Goal: Transaction & Acquisition: Purchase product/service

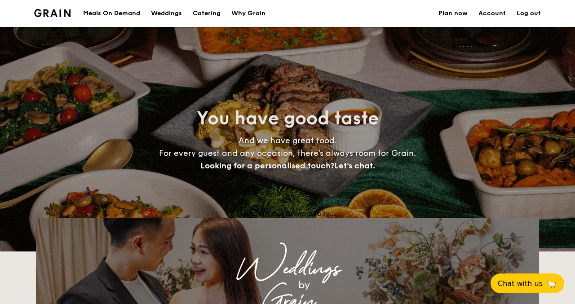
select select
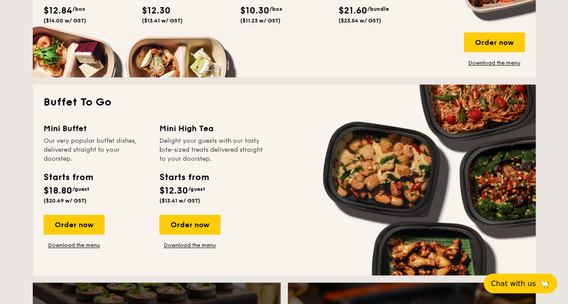
scroll to position [404, 0]
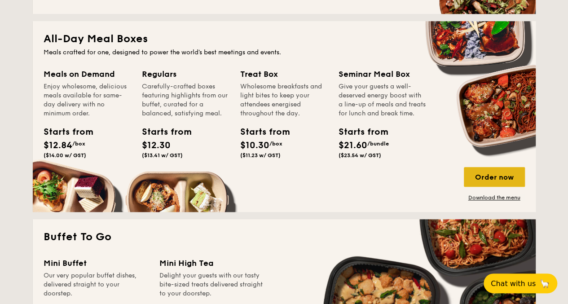
click at [508, 179] on div "Order now" at bounding box center [494, 177] width 61 height 20
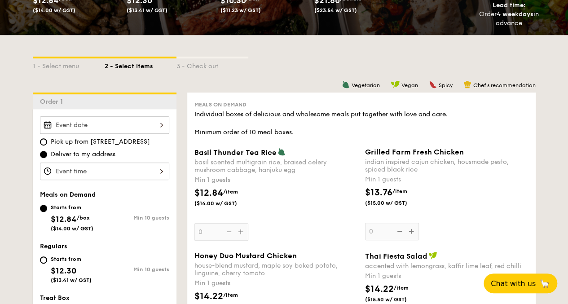
scroll to position [180, 0]
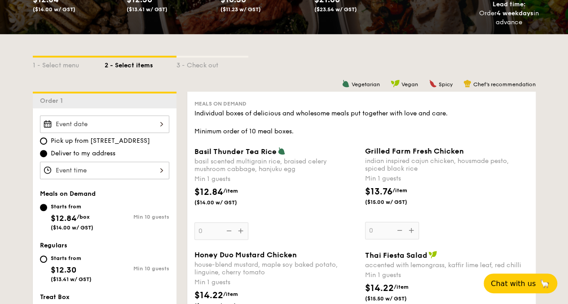
click at [126, 130] on div "2025 Sep [DATE] Tue Wed Thu Fri Sat Sun 1 2 3 4 5 6 7 8 9 10 11 12 13 14 15 16 …" at bounding box center [104, 124] width 129 height 18
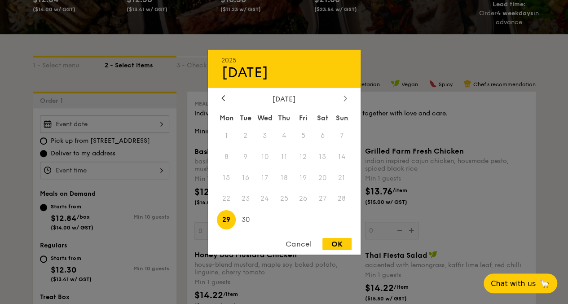
click at [343, 99] on div at bounding box center [345, 98] width 8 height 9
click at [251, 155] on span "7" at bounding box center [245, 156] width 19 height 19
click at [342, 244] on div "OK" at bounding box center [336, 244] width 29 height 12
type input "[DATE]"
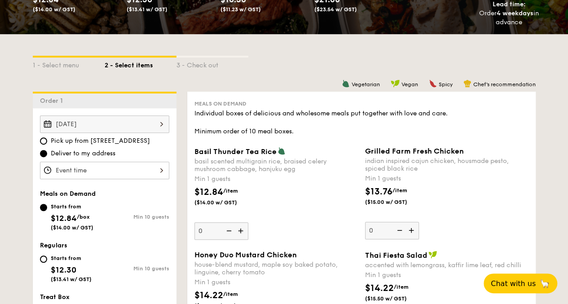
click at [113, 179] on div at bounding box center [104, 171] width 129 height 18
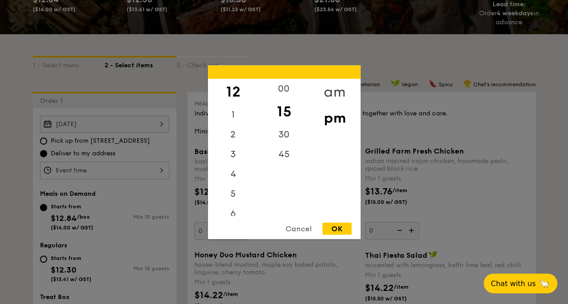
click at [330, 87] on div "am" at bounding box center [334, 92] width 51 height 26
drag, startPoint x: 233, startPoint y: 101, endPoint x: 221, endPoint y: 155, distance: 55.2
click at [221, 155] on div "12 1 2 3 4 5 6 7 8 9 10 11" at bounding box center [233, 147] width 51 height 137
drag, startPoint x: 221, startPoint y: 155, endPoint x: 232, endPoint y: 196, distance: 42.3
click at [232, 196] on div "5" at bounding box center [233, 187] width 51 height 20
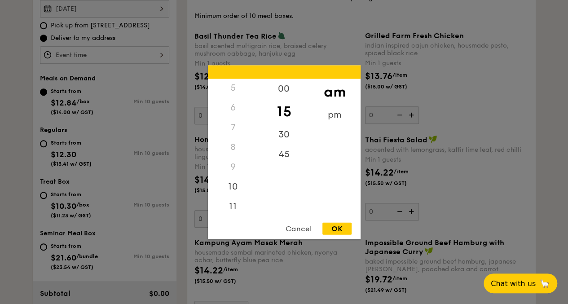
scroll to position [314, 0]
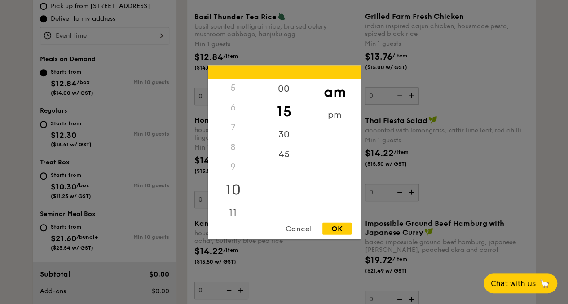
click at [238, 186] on div "10" at bounding box center [233, 189] width 51 height 26
click at [281, 128] on div "30" at bounding box center [284, 131] width 51 height 26
click at [281, 89] on div "00" at bounding box center [284, 89] width 51 height 20
click at [334, 233] on div "OK" at bounding box center [336, 228] width 29 height 12
type input "10:30AM"
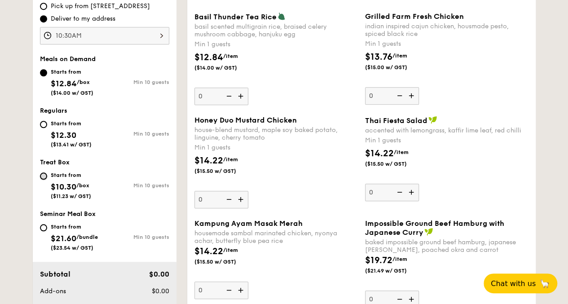
click at [45, 180] on input "Starts from $10.30 /box ($11.23 w/ GST) Min 10 guests" at bounding box center [43, 175] width 7 height 7
radio input "true"
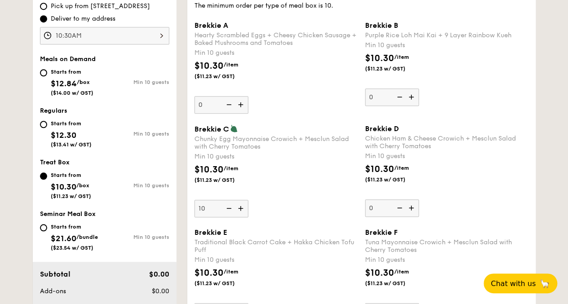
type input "10"
click at [524, 194] on div "$10.30 /item ($11.23 w/ GST)" at bounding box center [446, 178] width 171 height 31
click at [419, 199] on input "10" at bounding box center [392, 208] width 54 height 18
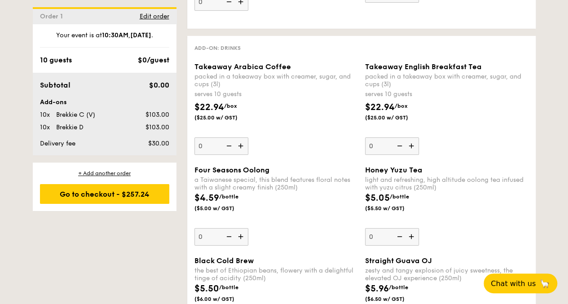
scroll to position [1482, 0]
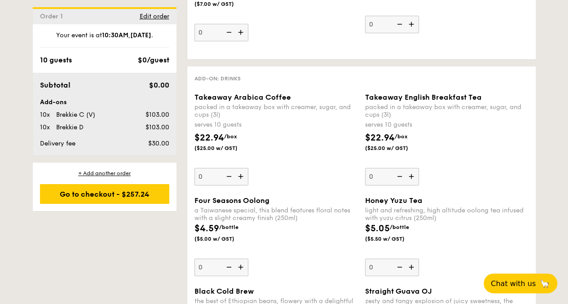
click at [242, 181] on img at bounding box center [241, 176] width 13 height 17
click at [242, 181] on input "0" at bounding box center [221, 177] width 54 height 18
type input "1"
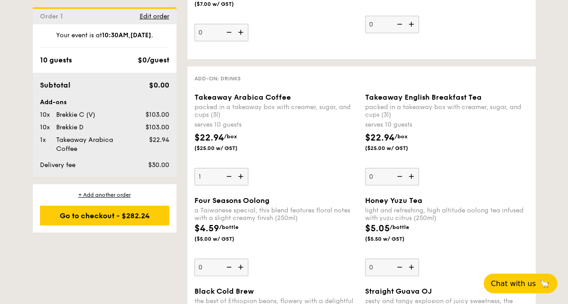
click at [414, 181] on img at bounding box center [411, 176] width 13 height 17
click at [414, 181] on input "0" at bounding box center [392, 177] width 54 height 18
type input "1"
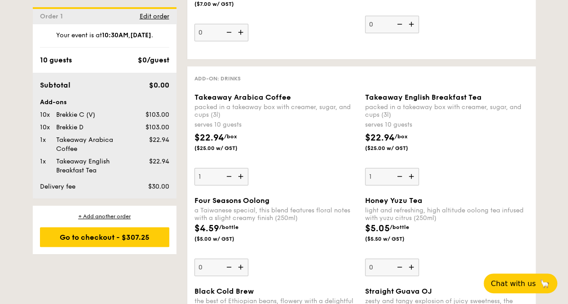
click at [470, 168] on div "Takeaway English Breakfast Tea packed in a takeaway box with [PERSON_NAME], sug…" at bounding box center [446, 139] width 163 height 92
click at [419, 168] on input "1" at bounding box center [392, 177] width 54 height 18
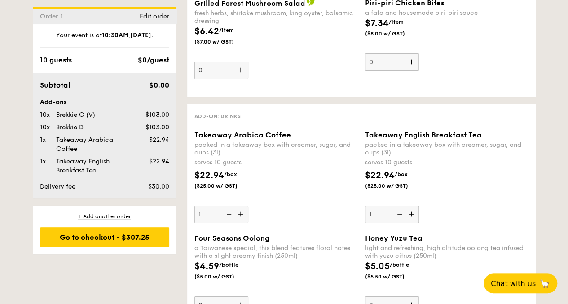
scroll to position [1411, 0]
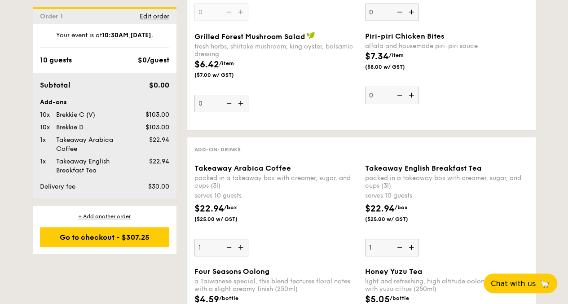
click at [229, 245] on img at bounding box center [227, 247] width 13 height 17
click at [229, 245] on input "1" at bounding box center [221, 248] width 54 height 18
type input "0"
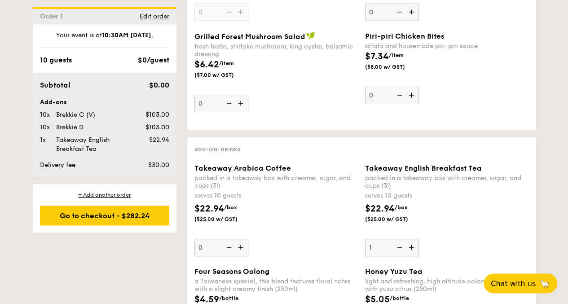
click at [398, 247] on img at bounding box center [398, 247] width 13 height 17
click at [398, 247] on input "1" at bounding box center [392, 248] width 54 height 18
type input "0"
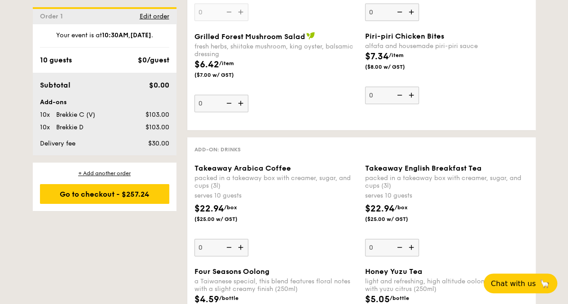
click at [459, 231] on div "$22.94 /box ($25.00 w/ GST)" at bounding box center [446, 217] width 171 height 31
click at [419, 239] on input "0" at bounding box center [392, 248] width 54 height 18
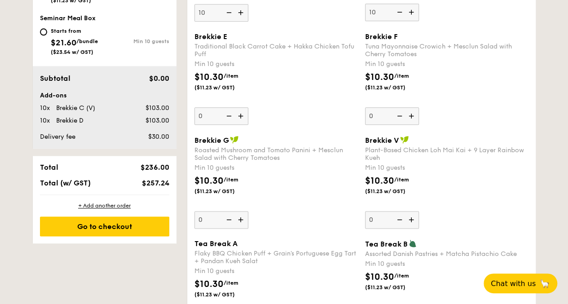
scroll to position [513, 0]
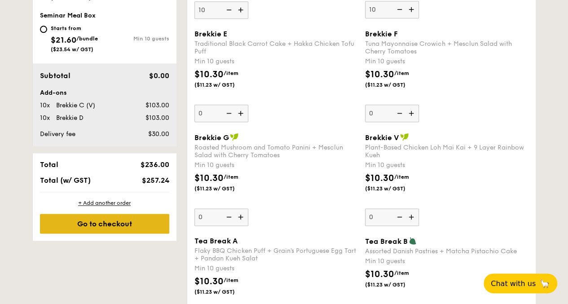
click at [148, 233] on div "Go to checkout" at bounding box center [104, 224] width 129 height 20
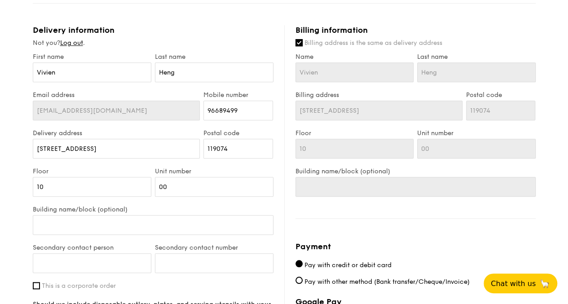
scroll to position [359, 0]
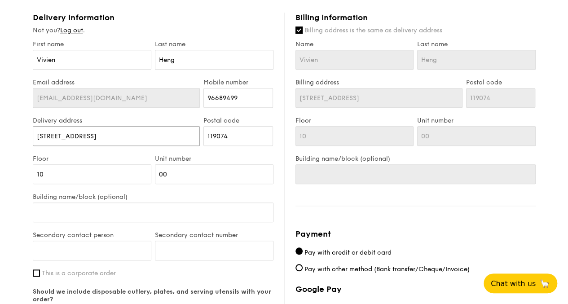
drag, startPoint x: 140, startPoint y: 150, endPoint x: 0, endPoint y: 137, distance: 140.8
click at [0, 137] on div "1 - Select menu 2 - Select items 3 - Check out Treat Box Serving time: Oct 07, …" at bounding box center [284, 68] width 568 height 819
click at [300, 34] on input "Billing address is the same as delivery address" at bounding box center [298, 29] width 7 height 7
checkbox input "false"
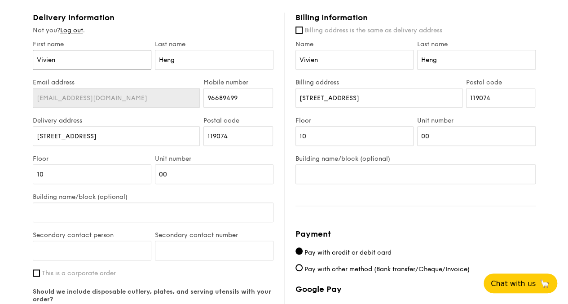
drag, startPoint x: 64, startPoint y: 62, endPoint x: 0, endPoint y: 55, distance: 64.2
click at [0, 57] on div "1 - Select menu 2 - Select items 3 - Check out Treat Box Serving time: Oct 07, …" at bounding box center [284, 68] width 568 height 819
type input "Mercy"
type input "[PERSON_NAME]"
click at [194, 113] on div "Email address [EMAIL_ADDRESS][DOMAIN_NAME] Mobile number 96689499" at bounding box center [153, 98] width 244 height 38
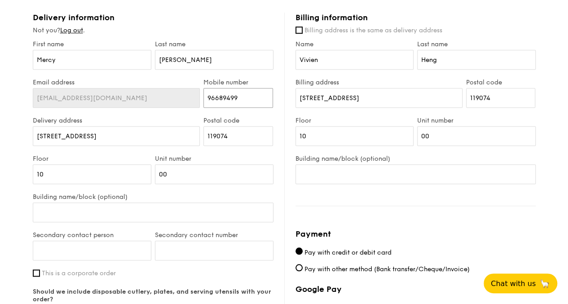
paste input "6596158867"
click at [145, 104] on div "Email address [EMAIL_ADDRESS][DOMAIN_NAME] Mobile number 6596158867" at bounding box center [153, 98] width 244 height 38
type input "96158867"
drag, startPoint x: 126, startPoint y: 142, endPoint x: 0, endPoint y: 115, distance: 128.7
click at [0, 115] on div "1 - Select menu 2 - Select items 3 - Check out Treat Box Serving time: Oct 07, …" at bounding box center [284, 68] width 568 height 819
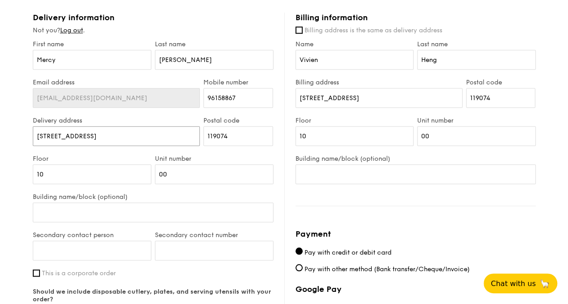
type input "[STREET_ADDRESS]"
type input "529889"
type input "B2"
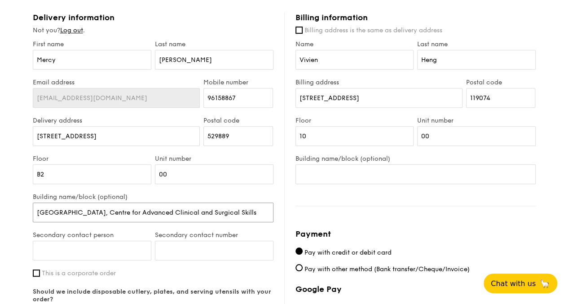
type input "[GEOGRAPHIC_DATA], Centre for Advanced Clinical and Surgical Skills"
click at [56, 248] on input "Secondary contact person" at bounding box center [92, 251] width 119 height 20
type input "Adman"
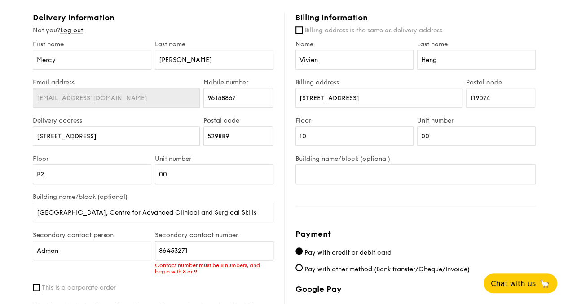
type input "86453271"
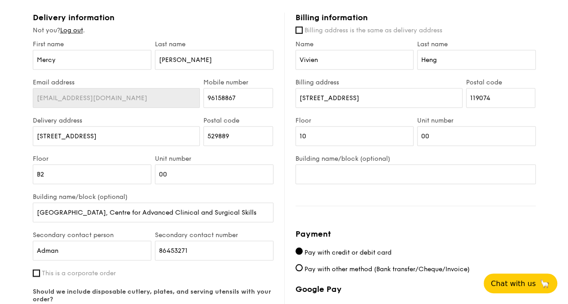
scroll to position [449, 0]
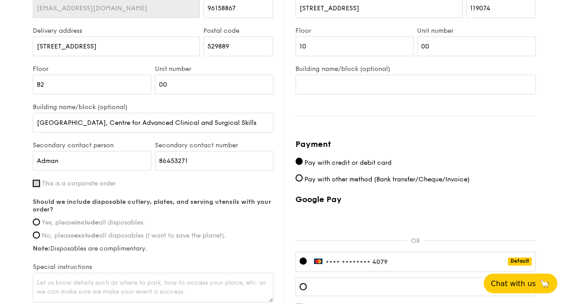
click at [37, 187] on input "This is a corporate order" at bounding box center [36, 183] width 7 height 7
checkbox input "true"
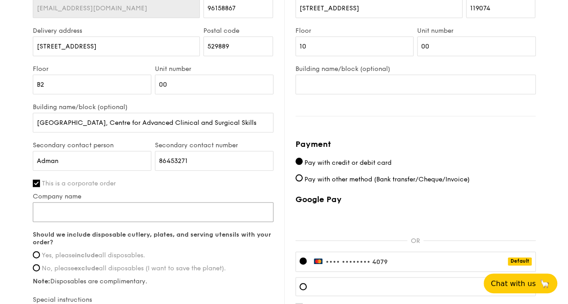
click at [48, 217] on input "Company name" at bounding box center [153, 212] width 241 height 20
type input "T"
click at [42, 259] on span "Yes, please include all disposables." at bounding box center [93, 255] width 103 height 8
click at [40, 258] on input "Yes, please include all disposables." at bounding box center [36, 254] width 7 height 7
radio input "true"
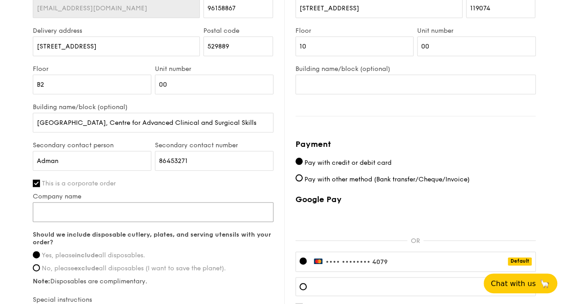
click at [57, 222] on input "Company name" at bounding box center [153, 212] width 241 height 20
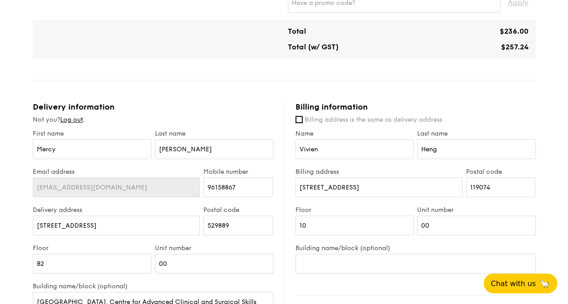
scroll to position [269, 0]
type input "Transmedic Pte Ltd"
type input "[STREET_ADDRESS]"
type input "159349"
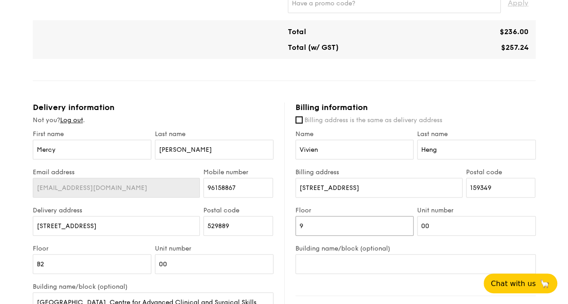
type input "9"
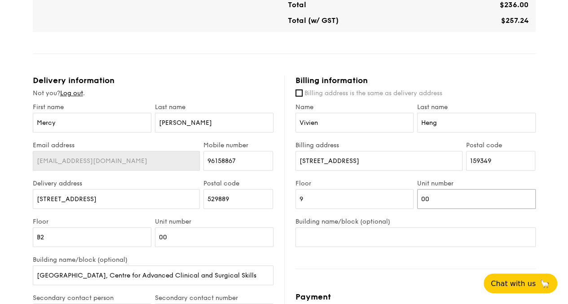
scroll to position [314, 0]
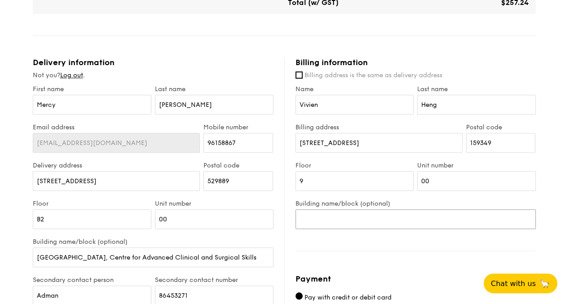
click at [333, 225] on input "Building name/block (optional)" at bounding box center [415, 219] width 240 height 20
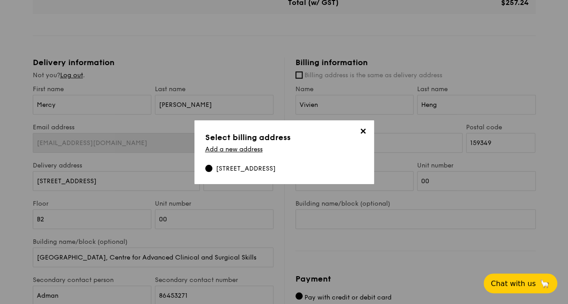
click at [365, 132] on span "✕" at bounding box center [363, 133] width 13 height 13
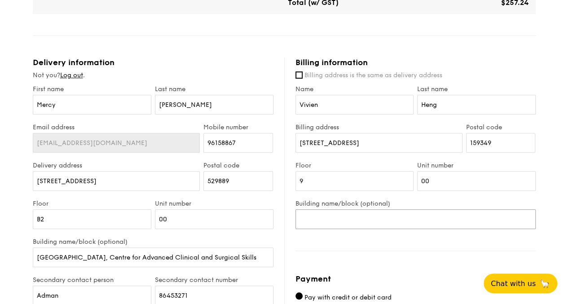
click at [370, 220] on input "Building name/block (optional)" at bounding box center [415, 219] width 240 height 20
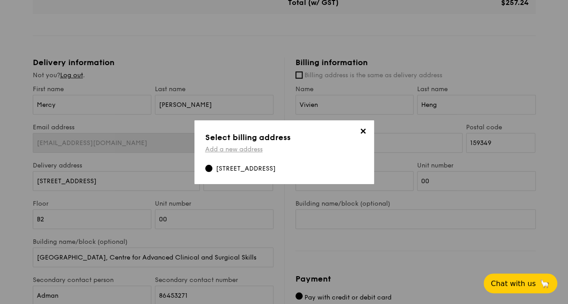
click at [237, 150] on link "Add a new address" at bounding box center [233, 149] width 57 height 8
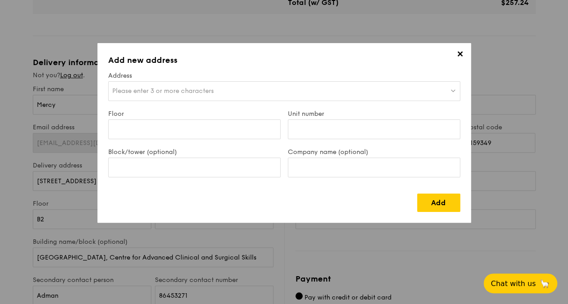
click at [173, 86] on div "Please enter 3 or more characters" at bounding box center [284, 91] width 352 height 20
click at [173, 86] on input "search" at bounding box center [284, 92] width 351 height 20
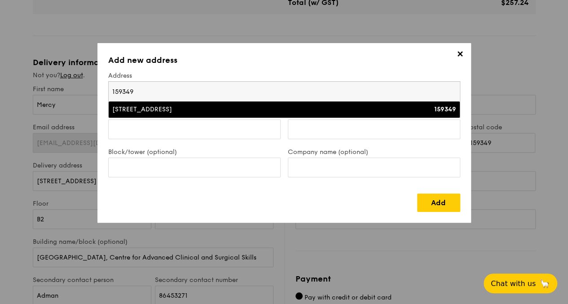
type input "159349"
click at [172, 107] on div "[STREET_ADDRESS]" at bounding box center [241, 109] width 258 height 9
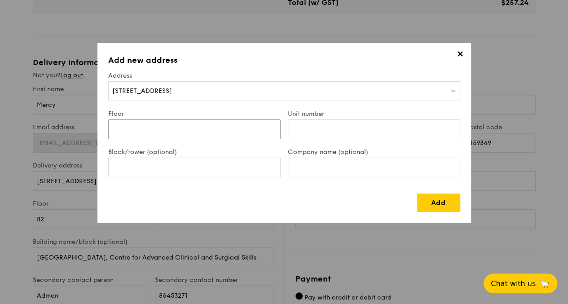
click at [141, 133] on input "Floor" at bounding box center [194, 129] width 172 height 20
type input "09"
type input "00"
type input "5"
type input "Transmedic Pte Ltd"
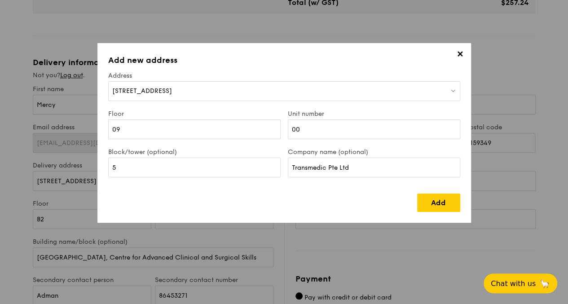
drag, startPoint x: 129, startPoint y: 180, endPoint x: 129, endPoint y: 168, distance: 12.1
click at [129, 168] on div "Block/tower (optional) 5" at bounding box center [195, 167] width 180 height 38
drag, startPoint x: 129, startPoint y: 168, endPoint x: 69, endPoint y: 165, distance: 59.8
click at [69, 165] on div "✕ Add new address Address 5 Jalan Kilang Barat Floor 09 Unit number 00 Block/to…" at bounding box center [284, 152] width 568 height 304
click at [454, 198] on link "Add" at bounding box center [438, 203] width 43 height 18
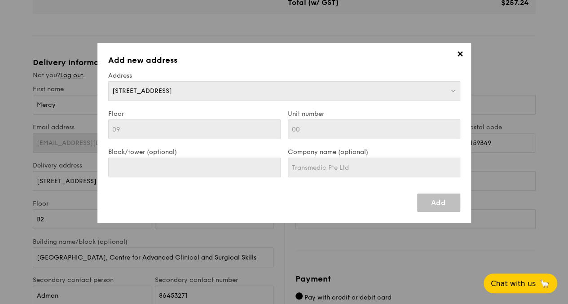
type input "[STREET_ADDRESS]"
type input "159349"
type input "09"
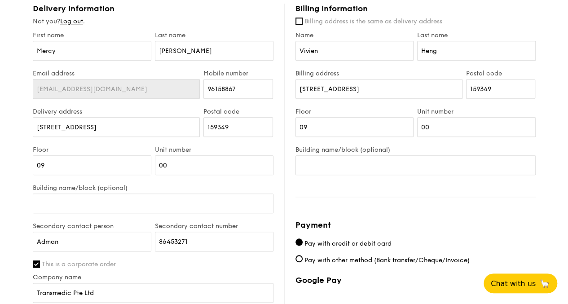
scroll to position [359, 0]
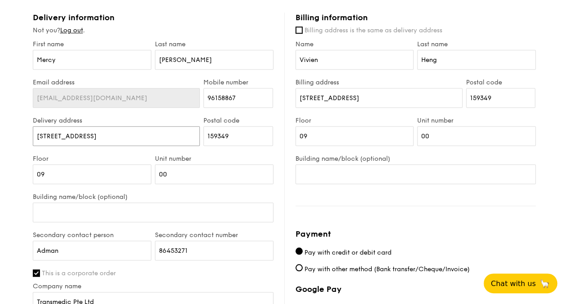
drag, startPoint x: 130, startPoint y: 150, endPoint x: 0, endPoint y: 130, distance: 131.8
click at [0, 130] on div "1 - Select menu 2 - Select items 3 - Check out Treat Box Serving time: Oct 07, …" at bounding box center [284, 68] width 568 height 819
type input "[STREET_ADDRESS]"
type input "529889"
type input "B2"
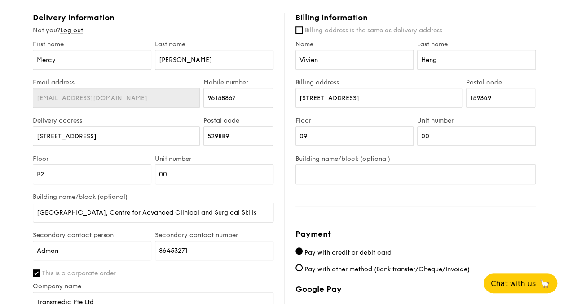
type input "[GEOGRAPHIC_DATA], Centre for Advanced Clinical and Surgical Skills"
click at [0, 230] on div "1 - Select menu 2 - Select items 3 - Check out Treat Box Serving time: Oct 07, …" at bounding box center [284, 68] width 568 height 819
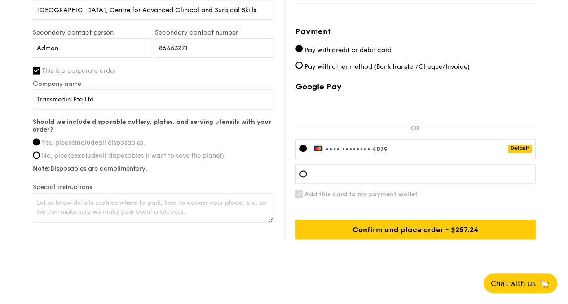
scroll to position [574, 0]
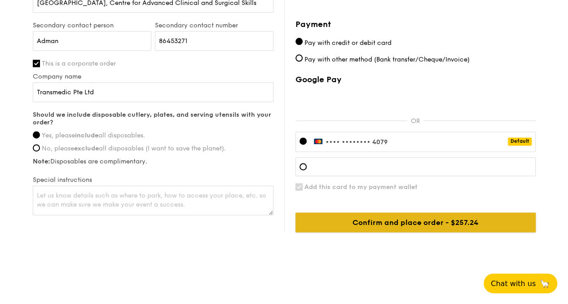
click at [392, 226] on input "Confirm and place order - $257.24" at bounding box center [415, 222] width 240 height 20
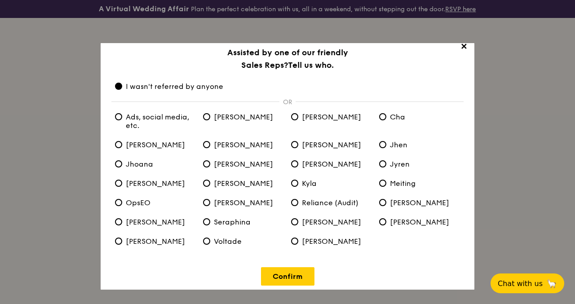
scroll to position [15, 0]
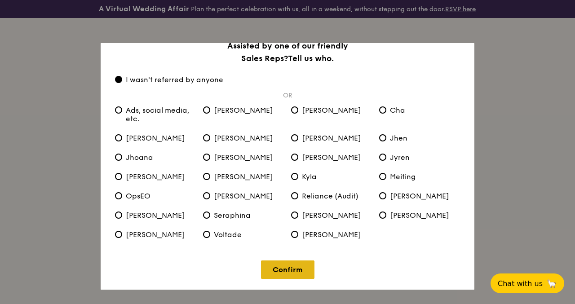
click at [285, 274] on link "Confirm" at bounding box center [287, 269] width 53 height 18
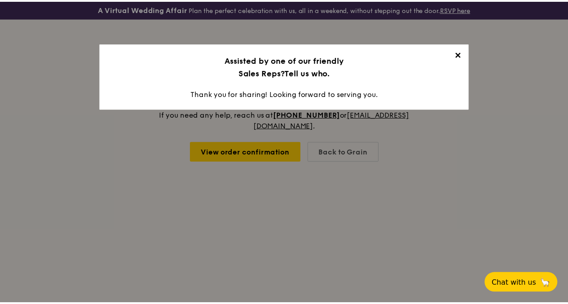
scroll to position [0, 0]
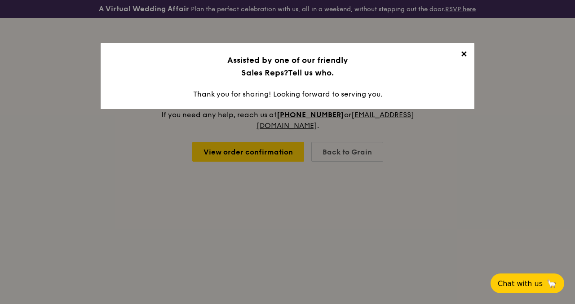
click at [462, 55] on span "✕" at bounding box center [463, 55] width 13 height 13
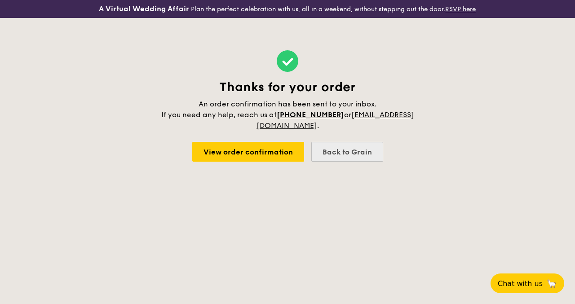
click at [351, 153] on div "Back to Grain" at bounding box center [347, 152] width 72 height 20
select select
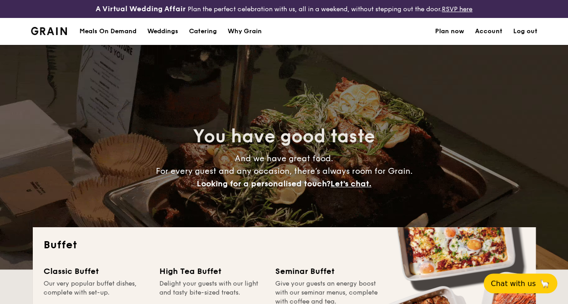
click at [128, 41] on div "Meals On Demand" at bounding box center [107, 31] width 57 height 27
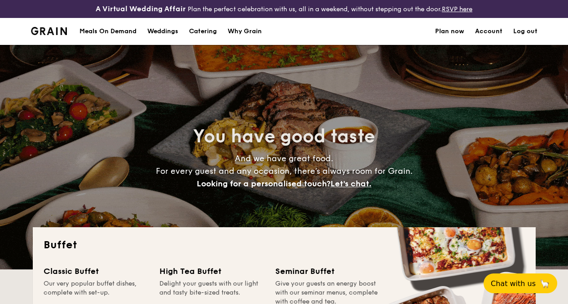
select select
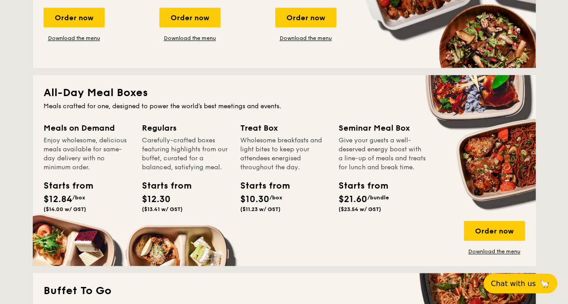
scroll to position [404, 0]
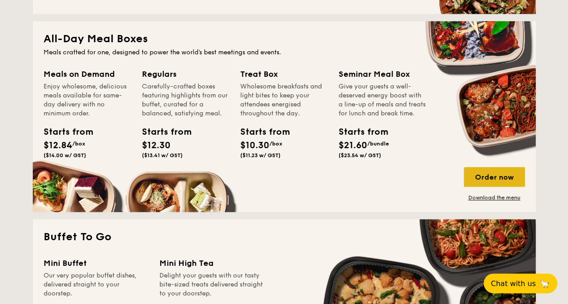
click at [495, 183] on div "Order now" at bounding box center [494, 177] width 61 height 20
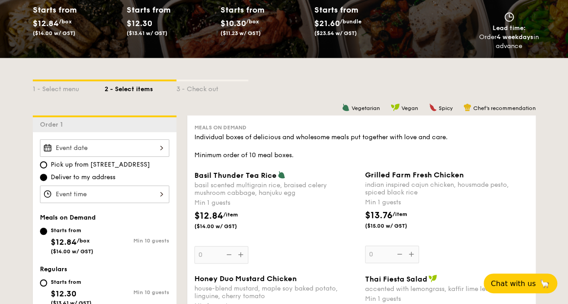
scroll to position [180, 0]
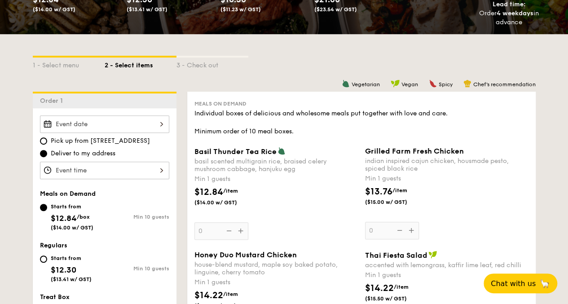
click at [148, 127] on div "2025 Sep [DATE] Tue Wed Thu Fri Sat Sun 1 2 3 4 5 6 7 8 9 10 11 12 13 14 15 16 …" at bounding box center [104, 124] width 129 height 18
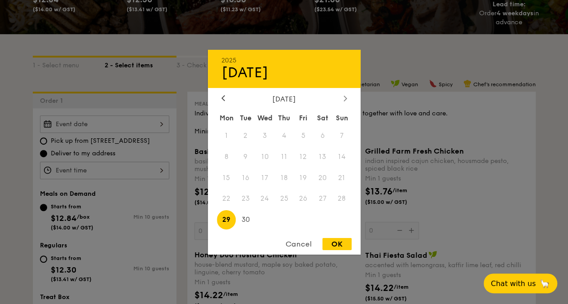
click at [345, 96] on icon at bounding box center [344, 98] width 3 height 5
click at [242, 157] on span "7" at bounding box center [245, 156] width 19 height 19
click at [338, 242] on div "OK" at bounding box center [336, 244] width 29 height 12
type input "[DATE]"
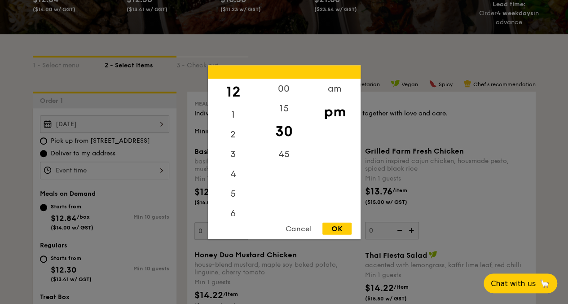
click at [105, 176] on div "12 1 2 3 4 5 6 7 8 9 10 11 00 15 30 45 am pm Cancel OK" at bounding box center [104, 171] width 129 height 18
click at [235, 154] on div "3" at bounding box center [233, 157] width 51 height 26
click at [342, 233] on div "OK" at bounding box center [336, 228] width 29 height 12
type input "3:30PM"
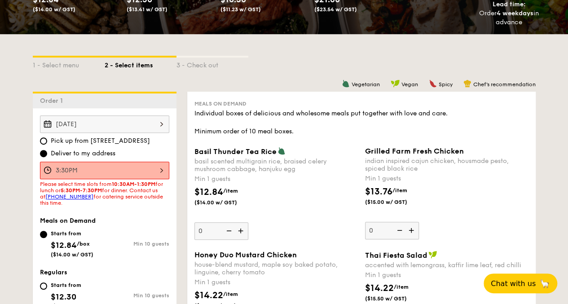
click at [131, 178] on div "3:30PM" at bounding box center [104, 171] width 129 height 18
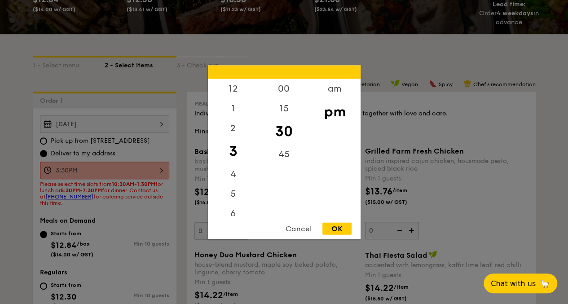
click at [135, 212] on div at bounding box center [284, 152] width 568 height 304
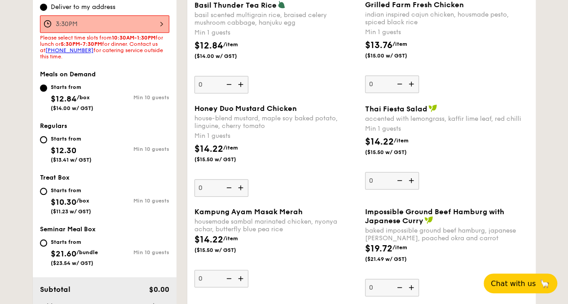
scroll to position [359, 0]
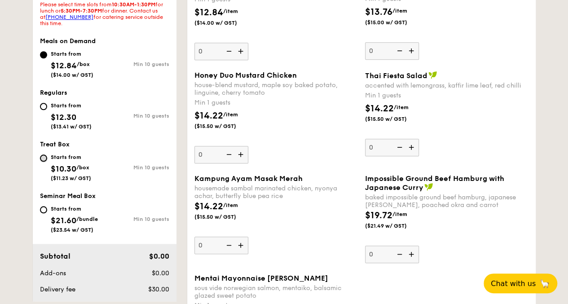
click at [44, 162] on input "Starts from $10.30 /box ($11.23 w/ GST) Min 10 guests" at bounding box center [43, 157] width 7 height 7
radio input "true"
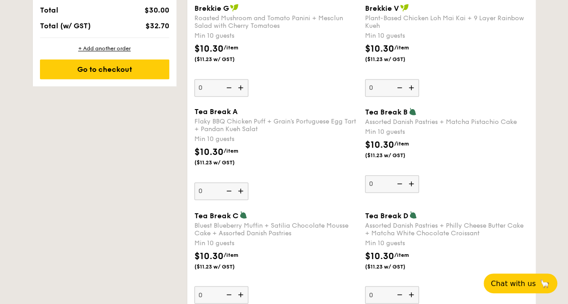
scroll to position [629, 0]
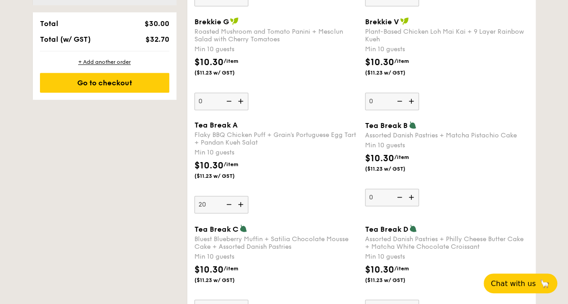
type input "20"
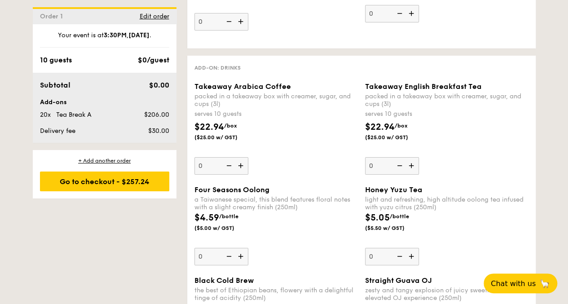
scroll to position [1494, 0]
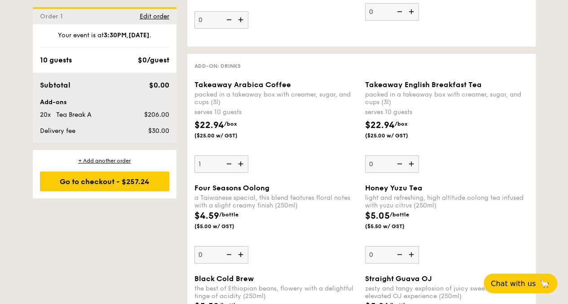
type input "1"
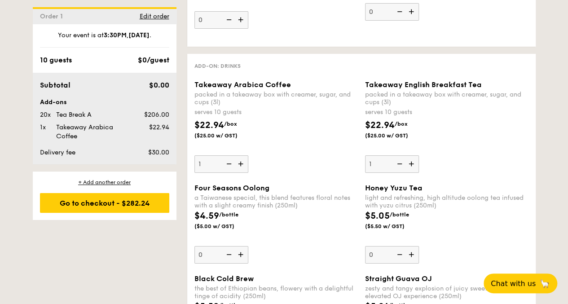
type input "1"
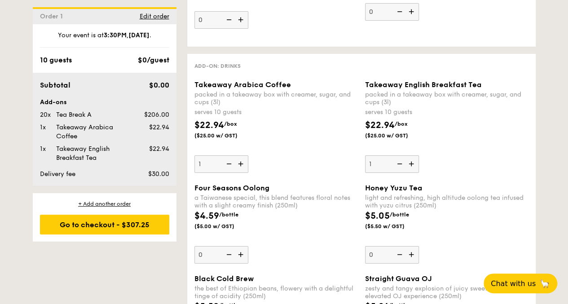
click at [336, 150] on div "$22.94 /box ($25.00 w/ GST)" at bounding box center [276, 134] width 171 height 31
click at [248, 155] on input "1" at bounding box center [221, 164] width 54 height 18
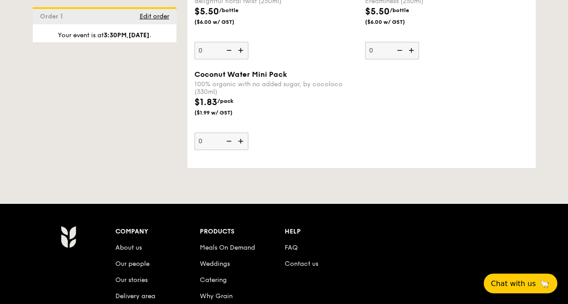
scroll to position [2039, 0]
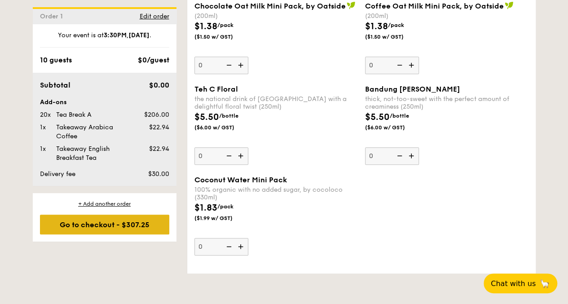
click at [110, 221] on div "Go to checkout - $307.25" at bounding box center [104, 225] width 129 height 20
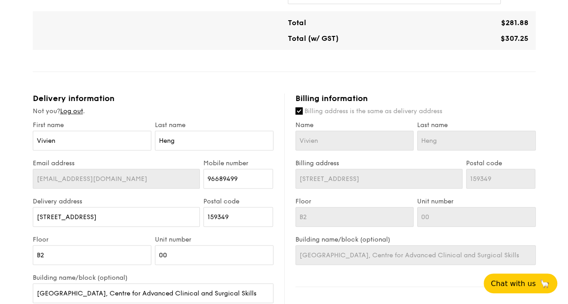
scroll to position [314, 0]
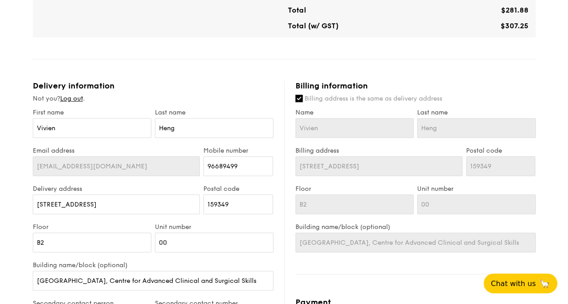
click at [298, 102] on input "Billing address is the same as delivery address" at bounding box center [298, 98] width 7 height 7
checkbox input "false"
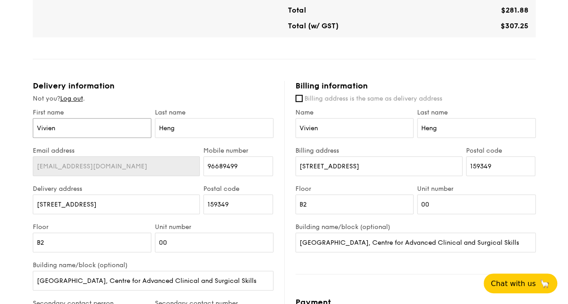
drag, startPoint x: 72, startPoint y: 130, endPoint x: 0, endPoint y: 130, distance: 71.8
click at [0, 130] on div "1 - Select menu 2 - Select items 3 - Check out Treat Box Serving time: [DATE] 3…" at bounding box center [284, 125] width 568 height 842
type input "Mercy"
type input "[PERSON_NAME]"
click at [151, 179] on div "Email address [EMAIL_ADDRESS][DOMAIN_NAME] Mobile number 96689499" at bounding box center [153, 166] width 244 height 38
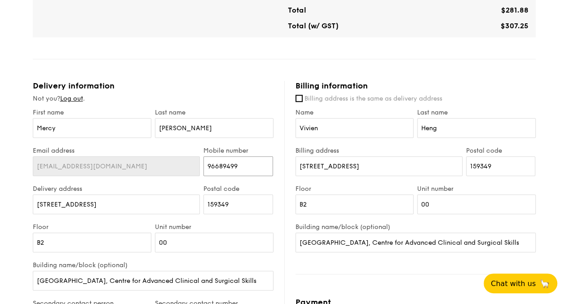
paste input "6596158867"
drag, startPoint x: 219, startPoint y: 173, endPoint x: 95, endPoint y: 155, distance: 125.3
click at [101, 158] on div "Email address [EMAIL_ADDRESS][DOMAIN_NAME] Mobile number 6596158867" at bounding box center [153, 166] width 244 height 38
type input "96158867"
drag, startPoint x: 5, startPoint y: 212, endPoint x: 0, endPoint y: 218, distance: 7.6
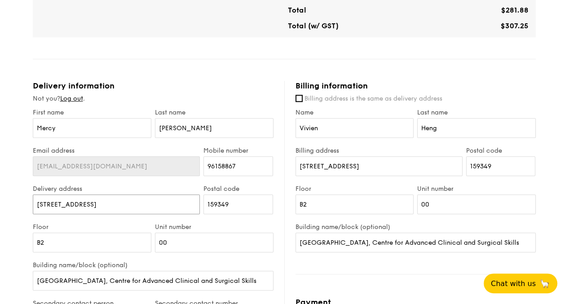
click at [0, 216] on div "1 - Select menu 2 - Select items 3 - Check out Treat Box Serving time: [DATE] 3…" at bounding box center [284, 125] width 568 height 842
type input "[STREET_ADDRESS]"
type input "529889"
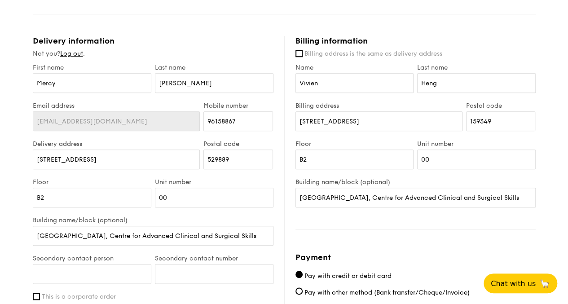
click at [7, 246] on div "1 - Select menu 2 - Select items 3 - Check out Treat Box Serving time: [DATE] 3…" at bounding box center [284, 80] width 568 height 842
click at [59, 279] on input "Secondary contact person" at bounding box center [92, 274] width 119 height 20
type input "Adman"
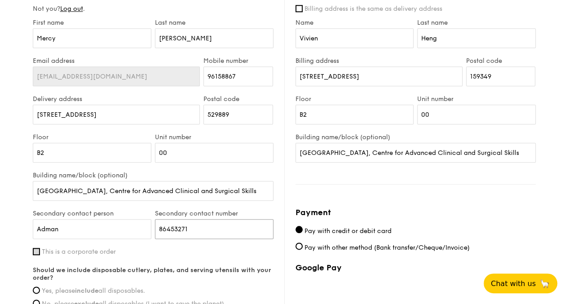
type input "86453271"
click at [35, 255] on input "This is a corporate order" at bounding box center [36, 251] width 7 height 7
checkbox input "true"
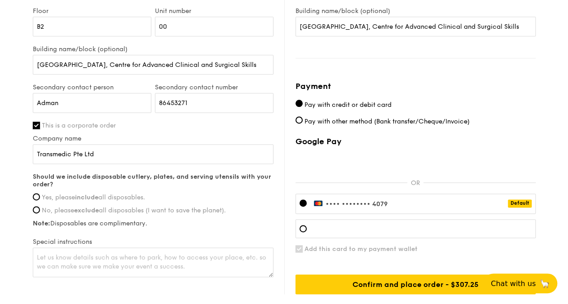
scroll to position [539, 0]
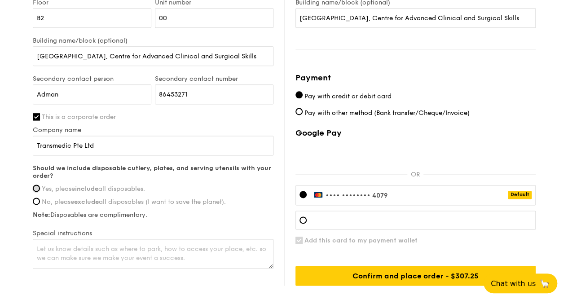
click at [36, 192] on input "Yes, please include all disposables." at bounding box center [36, 188] width 7 height 7
radio input "true"
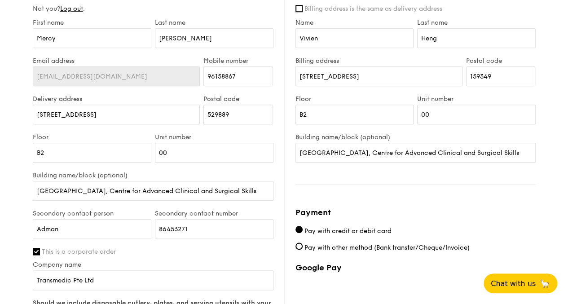
scroll to position [359, 0]
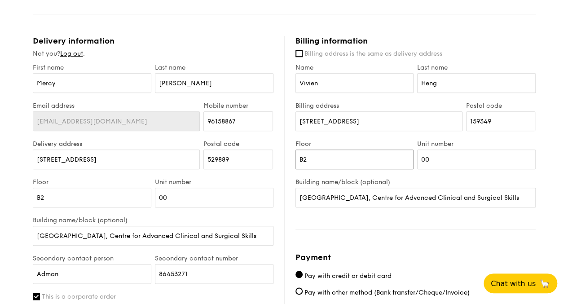
drag, startPoint x: 340, startPoint y: 170, endPoint x: 230, endPoint y: 173, distance: 110.5
click at [230, 173] on div "Delivery information Not you? Log out . First name Mercy Last name [PERSON_NAME…" at bounding box center [284, 250] width 503 height 429
type input "09"
type input "[GEOGRAPHIC_DATA]"
click at [533, 178] on div "Unit number 00" at bounding box center [476, 159] width 122 height 38
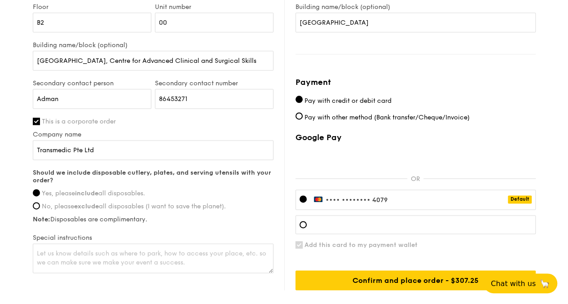
scroll to position [598, 0]
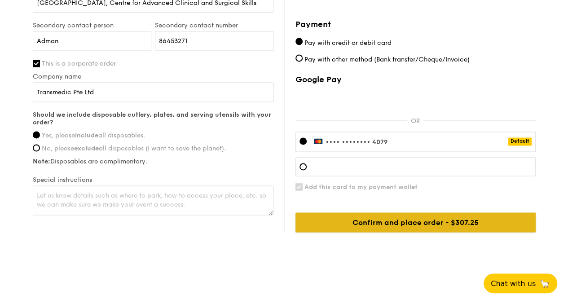
click at [439, 224] on input "Confirm and place order - $307.25" at bounding box center [415, 222] width 240 height 20
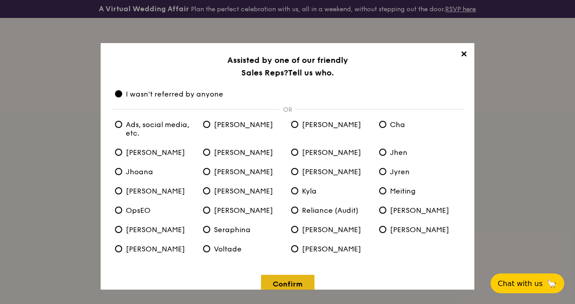
click at [286, 282] on link "Confirm" at bounding box center [287, 284] width 53 height 18
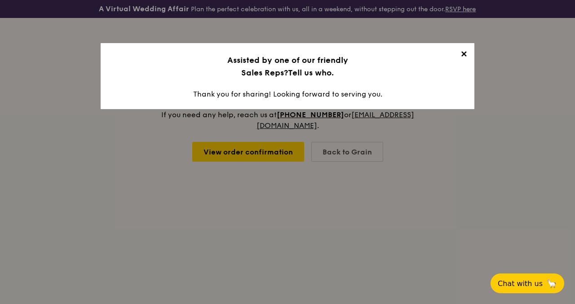
click at [465, 54] on span "✕" at bounding box center [463, 55] width 13 height 13
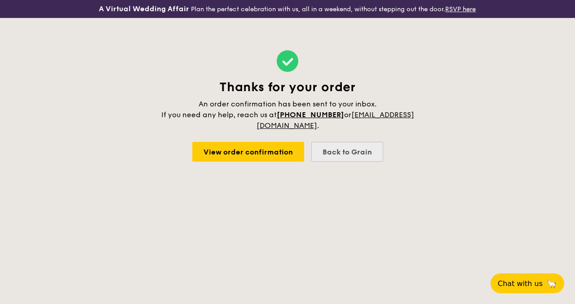
click at [353, 157] on div "Back to Grain" at bounding box center [347, 152] width 72 height 20
select select
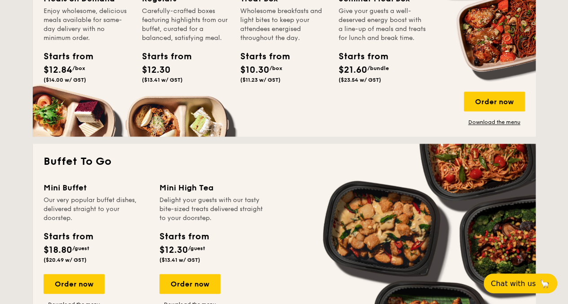
scroll to position [494, 0]
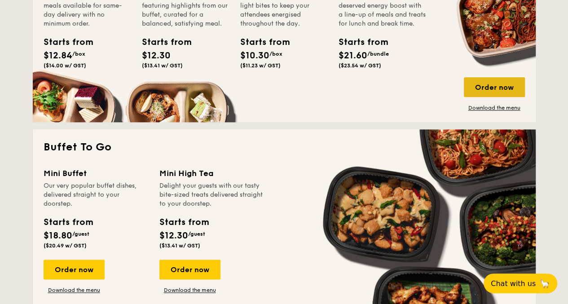
click at [483, 97] on div "Order now" at bounding box center [494, 87] width 61 height 20
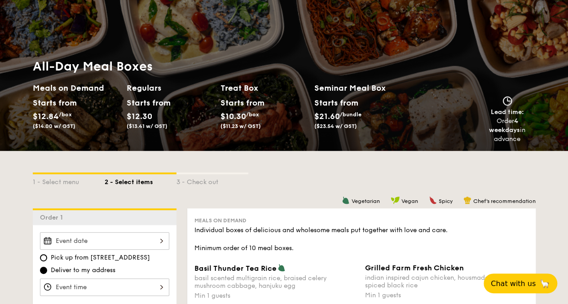
scroll to position [135, 0]
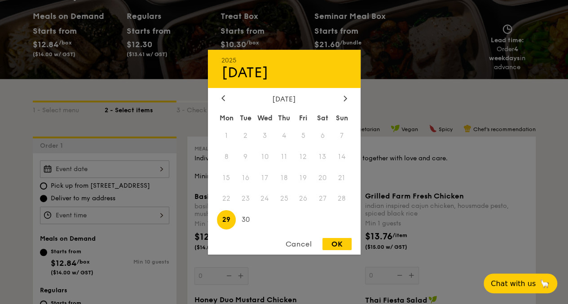
click at [103, 175] on div "2025 Sep [DATE] Tue Wed Thu Fri Sat Sun 1 2 3 4 5 6 7 8 9 10 11 12 13 14 15 16 …" at bounding box center [104, 169] width 129 height 18
click at [340, 96] on div "[DATE]" at bounding box center [284, 98] width 126 height 9
click at [342, 97] on div at bounding box center [345, 98] width 8 height 9
click at [263, 159] on span "8" at bounding box center [264, 156] width 19 height 19
click at [333, 242] on div "OK" at bounding box center [336, 244] width 29 height 12
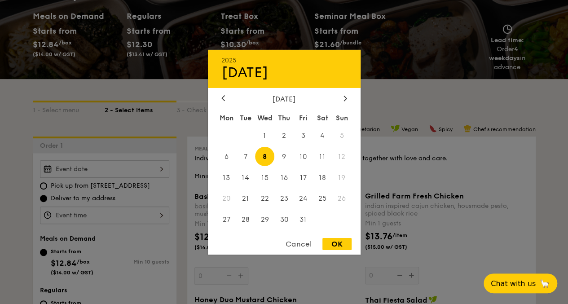
type input "[DATE]"
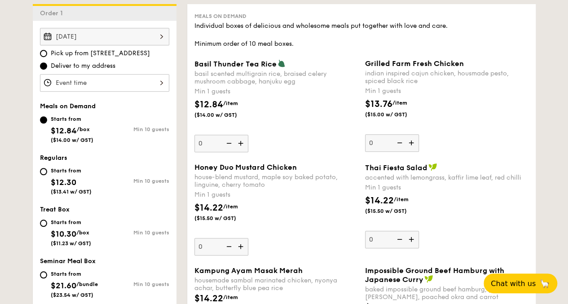
scroll to position [269, 0]
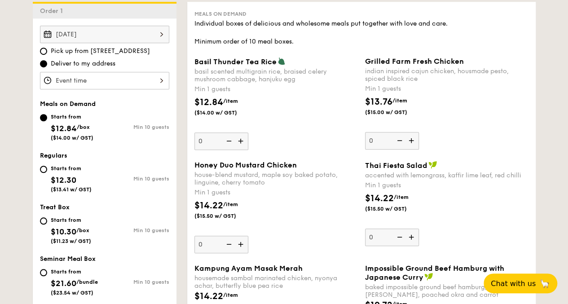
click at [63, 231] on div "Starts from $10.30 /box ($11.23 w/ GST)" at bounding box center [71, 230] width 40 height 30
click at [47, 225] on input "Starts from $10.30 /box ($11.23 w/ GST) Min 10 guests" at bounding box center [43, 220] width 7 height 7
radio input "true"
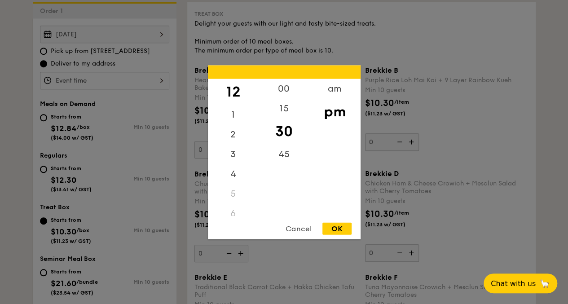
click at [127, 79] on div "12 1 2 3 4 5 6 7 8 9 10 11 00 15 30 45 am pm Cancel OK" at bounding box center [104, 81] width 129 height 18
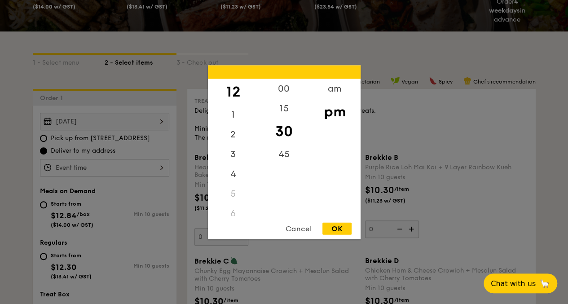
scroll to position [180, 0]
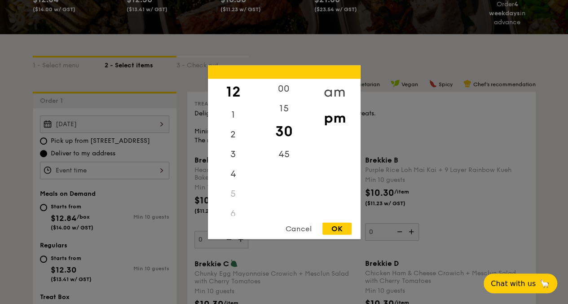
click at [335, 90] on div "am" at bounding box center [334, 92] width 51 height 26
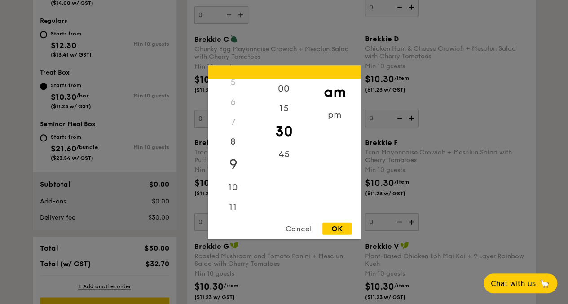
scroll to position [106, 0]
click at [235, 163] on div "9" at bounding box center [233, 164] width 51 height 26
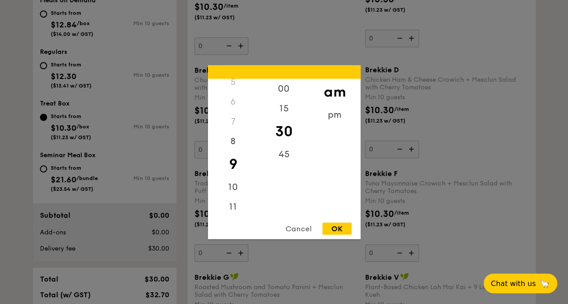
scroll to position [359, 0]
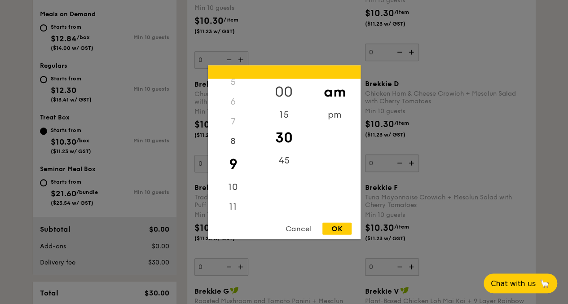
click at [278, 90] on div "00" at bounding box center [284, 92] width 51 height 26
click at [287, 133] on div "30" at bounding box center [284, 137] width 51 height 26
click at [237, 188] on div "10" at bounding box center [233, 190] width 51 height 26
click at [293, 88] on div "00" at bounding box center [284, 92] width 51 height 26
click at [340, 225] on div "OK" at bounding box center [336, 228] width 29 height 12
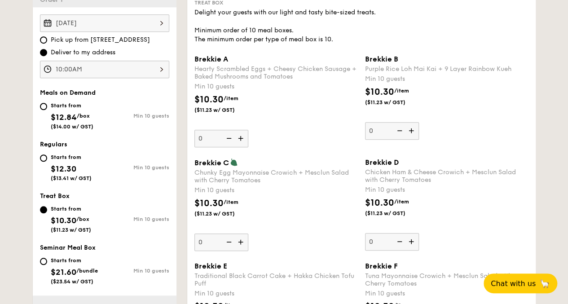
scroll to position [269, 0]
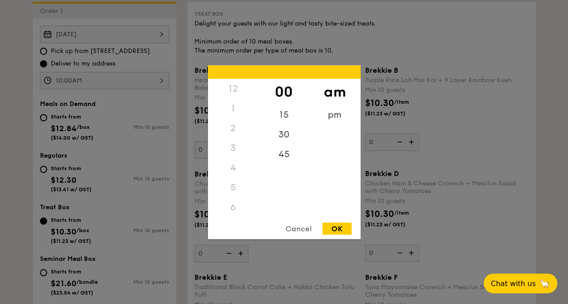
click at [120, 89] on div "10:00AM 12 1 2 3 4 5 6 7 8 9 10 11 00 15 30 45 am pm Cancel OK" at bounding box center [104, 81] width 129 height 18
click at [234, 167] on div "9" at bounding box center [233, 171] width 51 height 26
click at [284, 136] on div "30" at bounding box center [284, 137] width 51 height 26
click at [326, 228] on div "OK" at bounding box center [336, 228] width 29 height 12
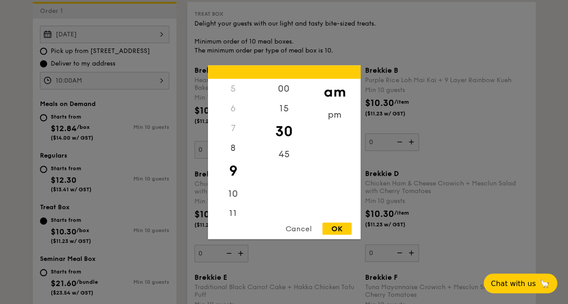
type input "9:30AM"
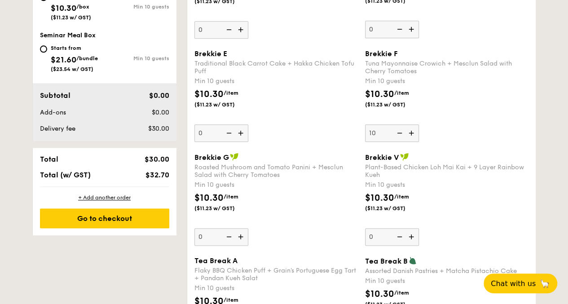
scroll to position [494, 0]
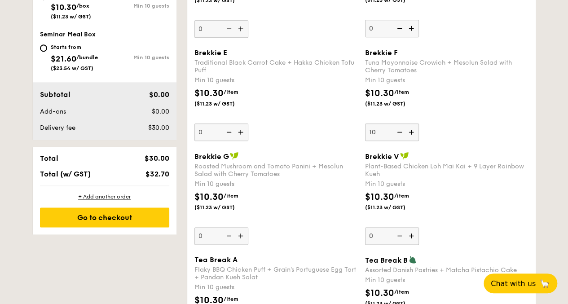
type input "10"
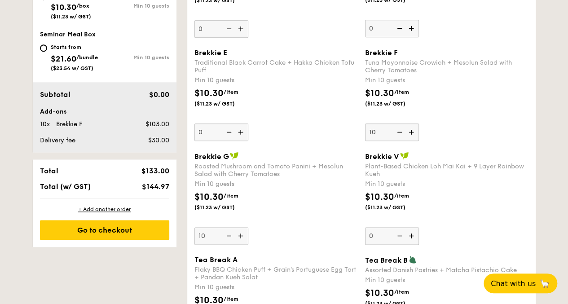
type input "10"
click at [273, 222] on div "$10.30 /item ($11.23 w/ GST)" at bounding box center [276, 205] width 171 height 31
click at [248, 227] on input "10" at bounding box center [221, 236] width 54 height 18
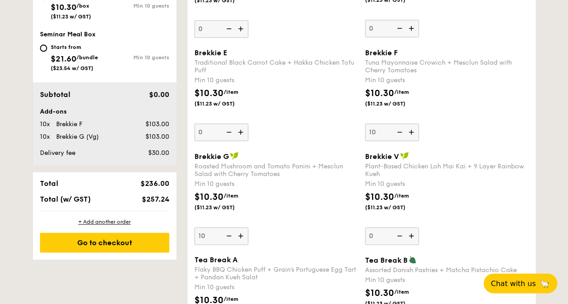
click at [294, 213] on div "$10.30 /item ($11.23 w/ GST)" at bounding box center [276, 205] width 171 height 31
click at [248, 227] on input "10" at bounding box center [221, 236] width 54 height 18
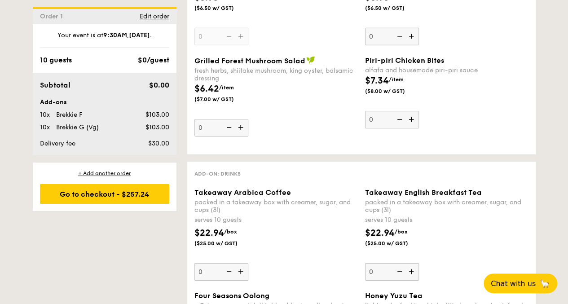
scroll to position [1437, 0]
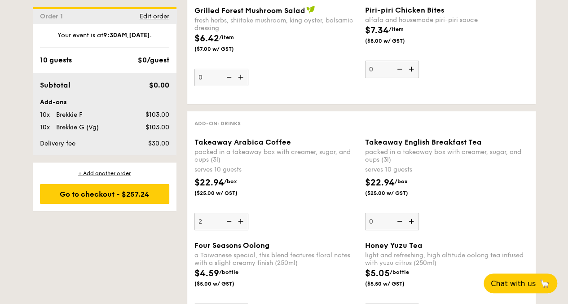
type input "2"
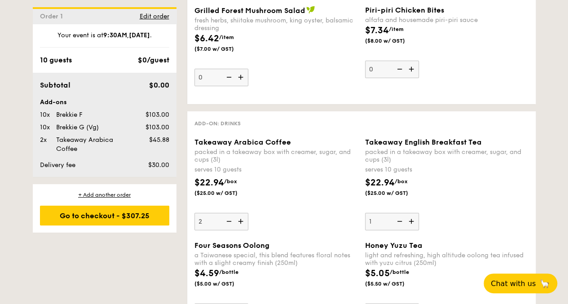
type input "1"
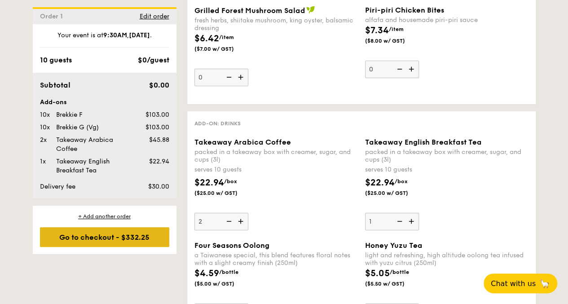
click at [106, 237] on div "Go to checkout - $332.25" at bounding box center [104, 237] width 129 height 20
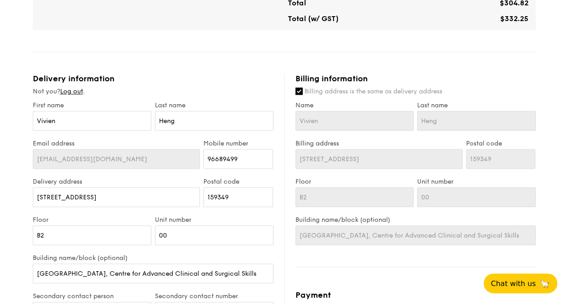
scroll to position [359, 0]
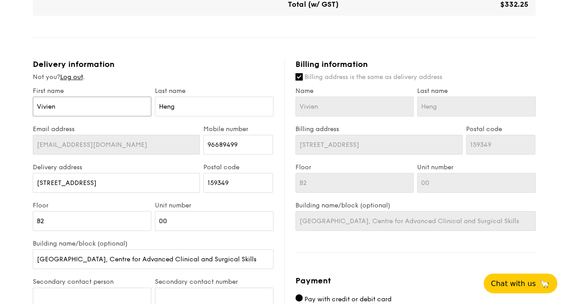
drag, startPoint x: 48, startPoint y: 106, endPoint x: 0, endPoint y: 117, distance: 49.2
click at [0, 115] on div "1 - Select menu 2 - Select items 3 - Check out Treat Box Serving time: [DATE] 9…" at bounding box center [284, 92] width 568 height 866
type input "M"
type input "Me"
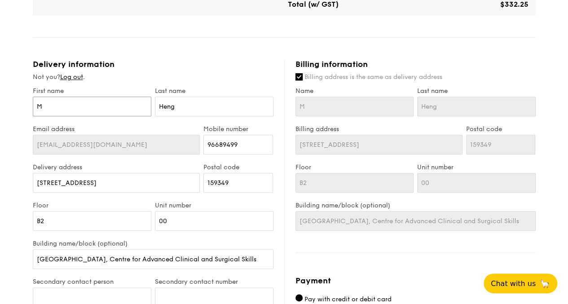
type input "Me"
type input "Mer"
type input "Merc"
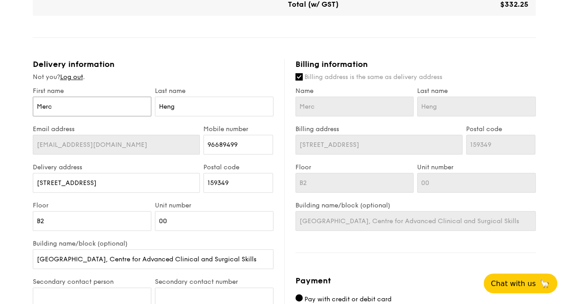
type input "Mercy"
type input "S"
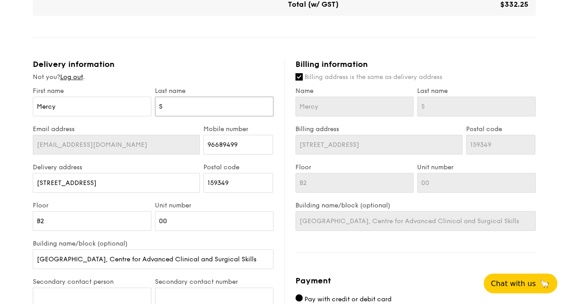
type input "St"
type input "Ste"
type input "Stev"
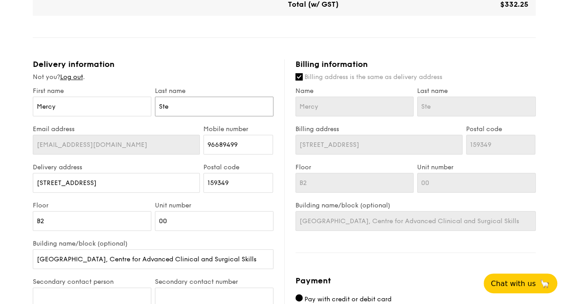
type input "Stev"
type input "[PERSON_NAME]"
type input "Stevel"
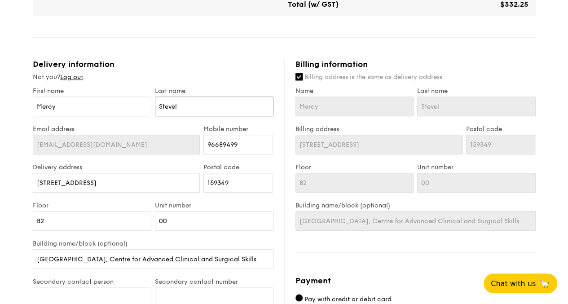
type input "Stevel"
click at [184, 150] on div "Email address [EMAIL_ADDRESS][DOMAIN_NAME] Mobile number 96689499" at bounding box center [153, 144] width 244 height 38
paste input "6596158867"
click at [154, 149] on div "Email address [EMAIL_ADDRESS][DOMAIN_NAME] Mobile number 6596158867" at bounding box center [153, 144] width 244 height 38
type input "96158867"
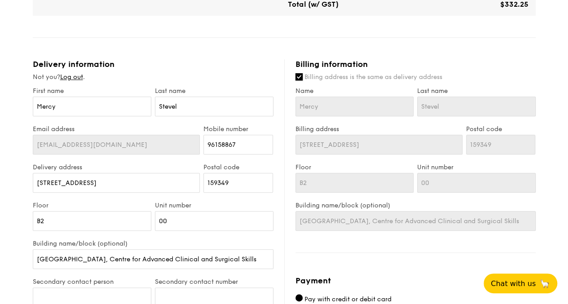
click at [299, 80] on input "Billing address is the same as delivery address" at bounding box center [298, 76] width 7 height 7
checkbox input "false"
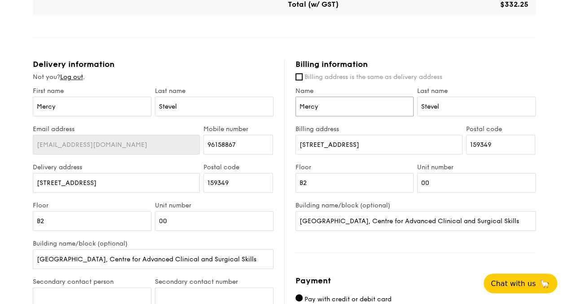
drag, startPoint x: 356, startPoint y: 114, endPoint x: 194, endPoint y: 115, distance: 161.6
click at [194, 115] on div "Delivery information Not you? Log out . First name Mercy Last name [PERSON_NAME…" at bounding box center [284, 273] width 503 height 429
type input "Vivien"
type input "Heng"
drag, startPoint x: 318, startPoint y: 189, endPoint x: 207, endPoint y: 176, distance: 112.1
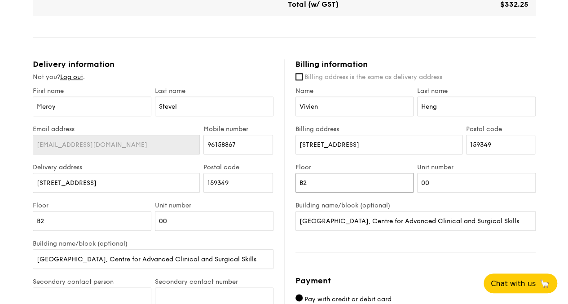
click at [212, 178] on div "Delivery information Not you? Log out . First name Mercy Last name [PERSON_NAME…" at bounding box center [284, 273] width 503 height 429
click at [337, 228] on input "[GEOGRAPHIC_DATA], Centre for Advanced Clinical and Surgical Skills" at bounding box center [415, 221] width 240 height 20
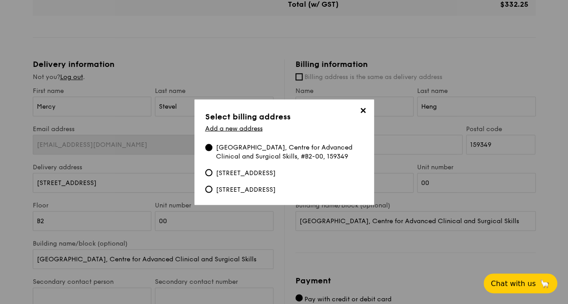
click at [303, 149] on div "[GEOGRAPHIC_DATA], Centre for Advanced Clinical and Surgical Skills, #B2-00, 15…" at bounding box center [289, 152] width 147 height 18
click at [212, 149] on input "[GEOGRAPHIC_DATA], Centre for Advanced Clinical and Surgical Skills, #B2-00, 15…" at bounding box center [208, 147] width 7 height 7
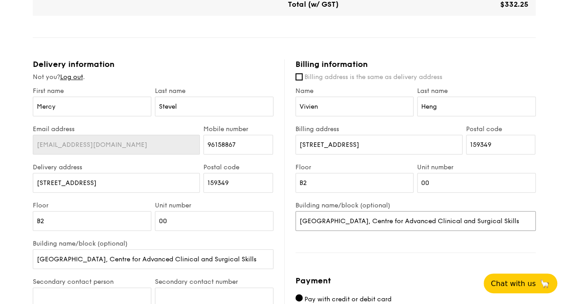
click at [341, 231] on input "[GEOGRAPHIC_DATA], Centre for Advanced Clinical and Surgical Skills" at bounding box center [415, 221] width 240 height 20
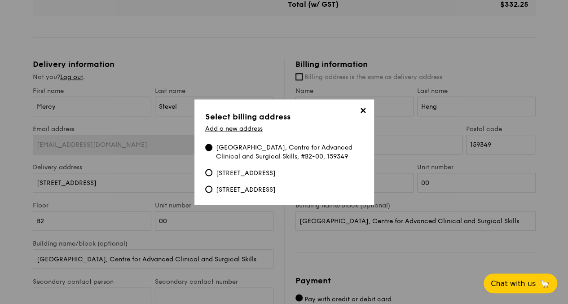
click at [276, 194] on div "[STREET_ADDRESS]" at bounding box center [246, 189] width 60 height 9
click at [212, 193] on input "[STREET_ADDRESS]" at bounding box center [208, 188] width 7 height 7
type input "09"
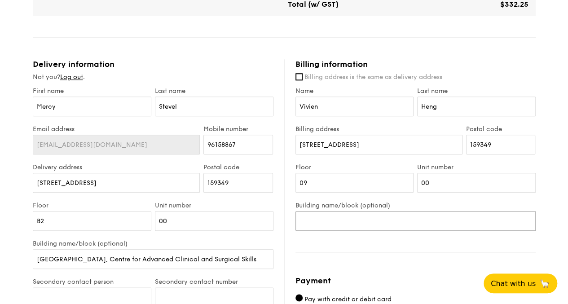
click at [346, 224] on input "Building name/block (optional)" at bounding box center [415, 221] width 240 height 20
click at [134, 193] on input "[STREET_ADDRESS]" at bounding box center [116, 183] width 167 height 20
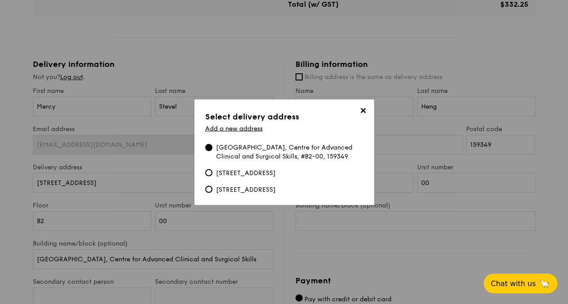
click at [361, 107] on span "✕" at bounding box center [363, 112] width 13 height 13
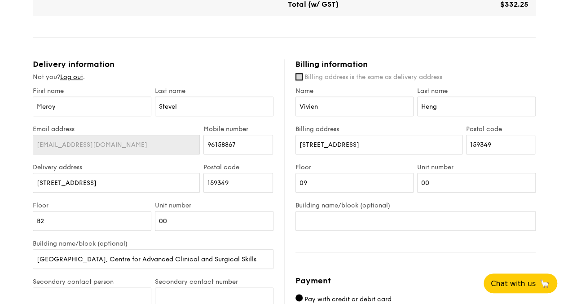
click at [301, 80] on input "Billing address is the same as delivery address" at bounding box center [298, 76] width 7 height 7
checkbox input "true"
type input "Mercy"
type input "Stevel"
type input "B2"
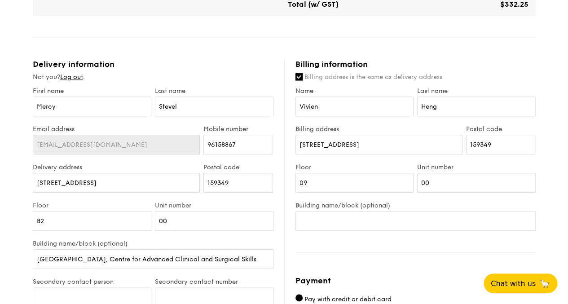
type input "[GEOGRAPHIC_DATA], Centre for Advanced Clinical and Surgical Skills"
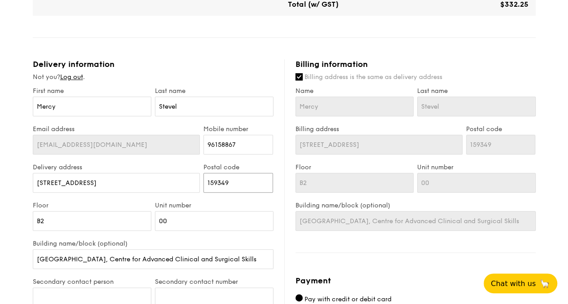
drag, startPoint x: 256, startPoint y: 193, endPoint x: 124, endPoint y: 192, distance: 132.0
click at [124, 192] on div "Delivery address [STREET_ADDRESS]" at bounding box center [153, 182] width 244 height 38
drag, startPoint x: 97, startPoint y: 189, endPoint x: 0, endPoint y: 180, distance: 97.4
click at [0, 180] on div "1 - Select menu 2 - Select items 3 - Check out Treat Box Serving time: [DATE] 9…" at bounding box center [284, 92] width 568 height 866
type input "t"
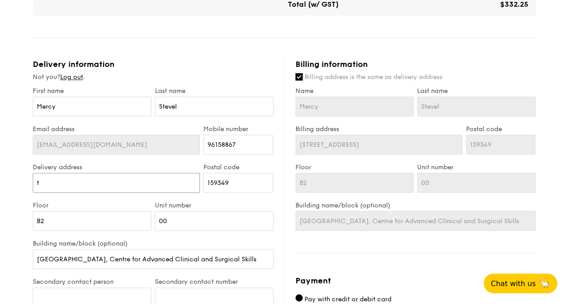
type input "t"
type input "2"
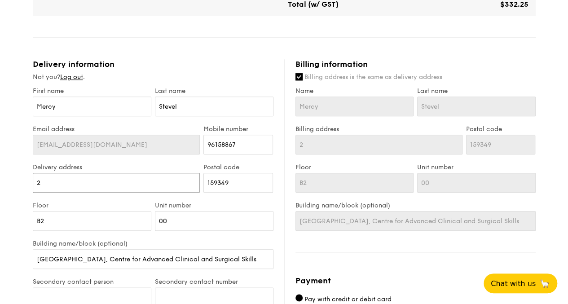
type input "2 S"
type input "2 Si"
type input "2 Sie"
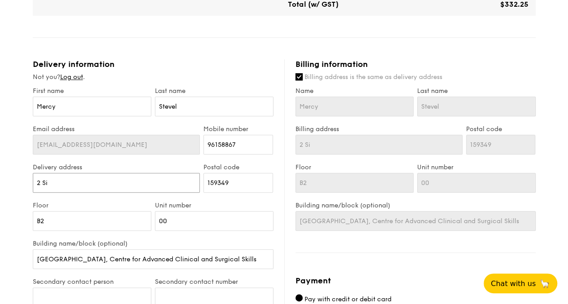
type input "2 Sie"
type input "2 Si"
type input "2 Sim"
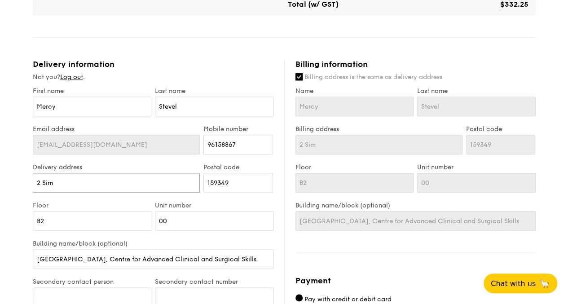
type input "2 Sime"
type input "2 Simei"
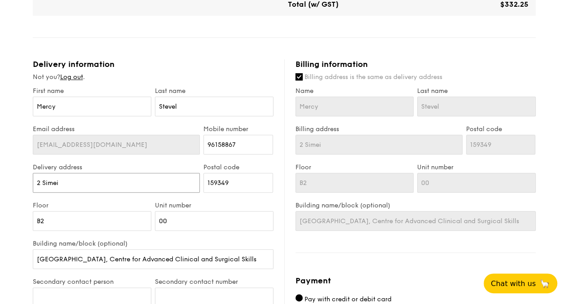
type input "2 Simei"
type input "2 Simei S"
type input "[STREET_ADDRESS]"
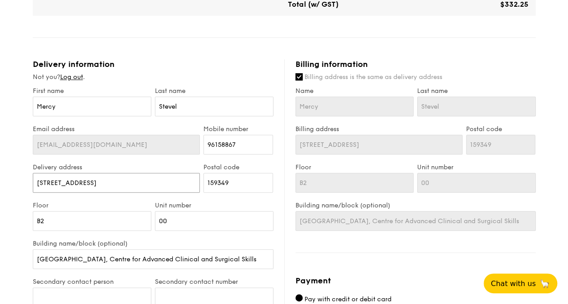
type input "2 Simei Str"
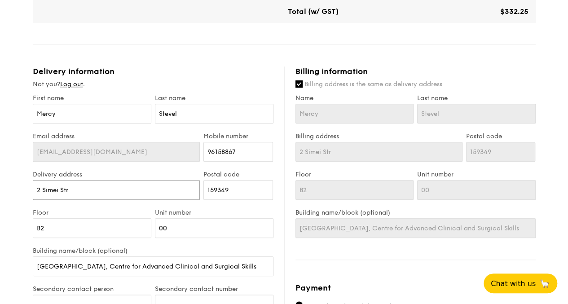
scroll to position [352, 0]
type input "2 Simei Stre"
type input "2 Simei Stret"
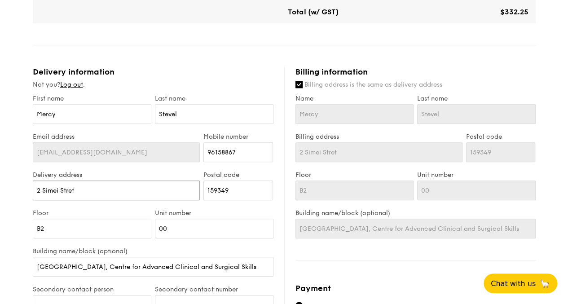
type input "2 [PERSON_NAME]"
type input "2 Simei Strette"
type input "2 Simei Stretter"
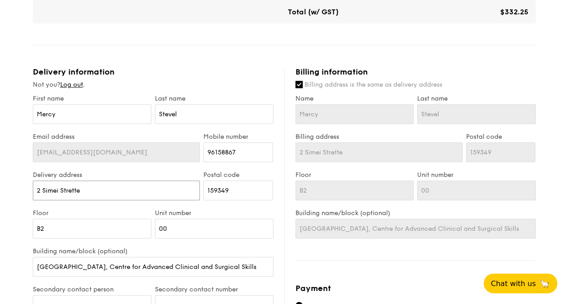
type input "2 Simei Stretter"
type input "2 Simei Strette"
type input "2 [PERSON_NAME]"
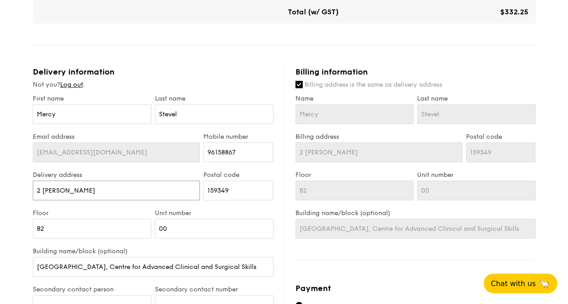
type input "2 Simei Stret"
type input "2 Simei Stre"
type input "2 Simei Stree"
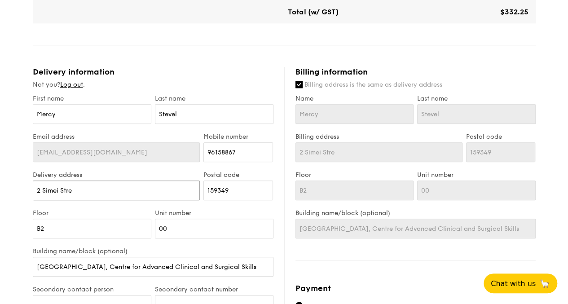
type input "2 Simei Stree"
type input "2 [PERSON_NAME]"
type input "2 Simei Stree"
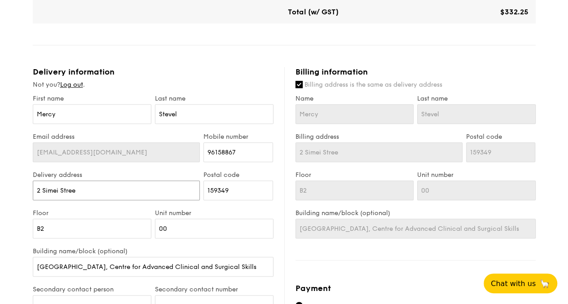
type input "[STREET_ADDRESS]"
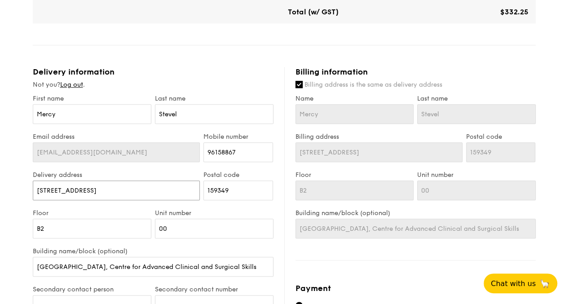
type input "[STREET_ADDRESS]"
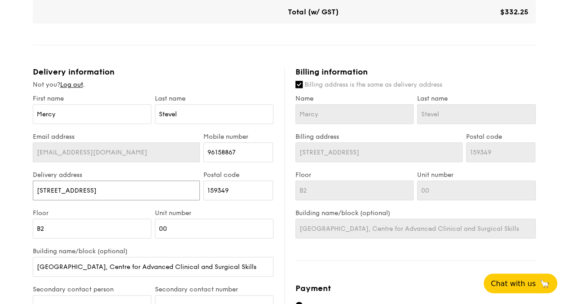
type input "[STREET_ADDRESS]"
type input "5"
type input "52"
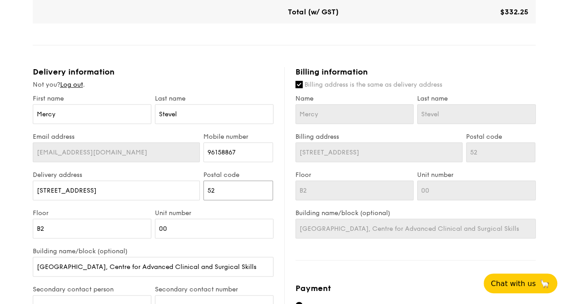
type input "5"
type input "52"
type input "529"
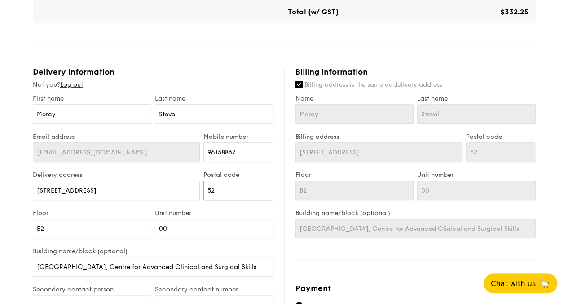
type input "529"
type input "5298"
type input "52988"
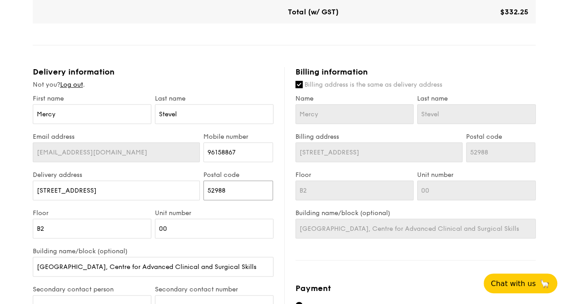
type input "529889"
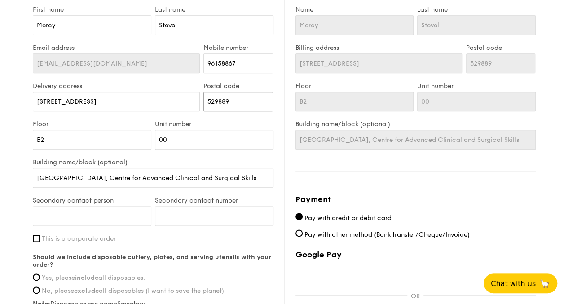
scroll to position [441, 0]
type input "529889"
click at [40, 240] on label "This is a corporate order" at bounding box center [153, 238] width 241 height 8
click at [40, 240] on input "This is a corporate order" at bounding box center [36, 237] width 7 height 7
checkbox input "true"
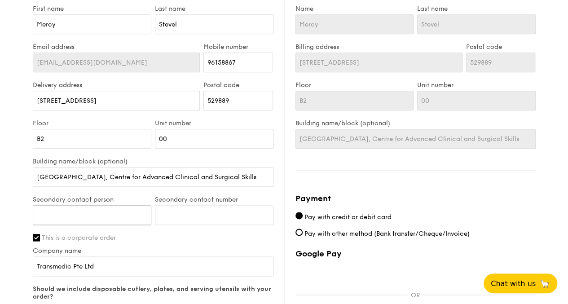
click at [55, 225] on input "Secondary contact person" at bounding box center [92, 215] width 119 height 20
type input "Adman"
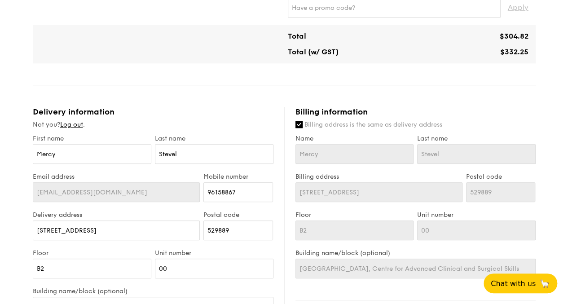
scroll to position [307, 0]
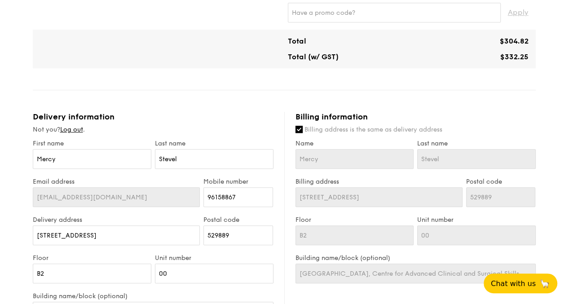
type input "86453271"
click at [298, 133] on input "Billing address is the same as delivery address" at bounding box center [298, 129] width 7 height 7
checkbox input "false"
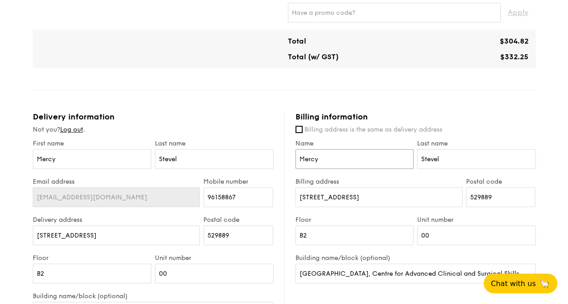
drag, startPoint x: 265, startPoint y: 160, endPoint x: 244, endPoint y: 163, distance: 20.8
type input "Vivien"
type input "Heng"
type input "[STREET_ADDRESS]"
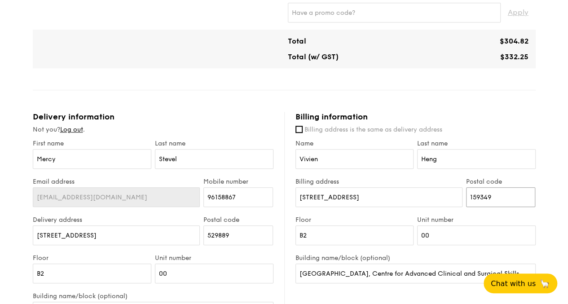
type input "159349"
type input "09"
type input "T"
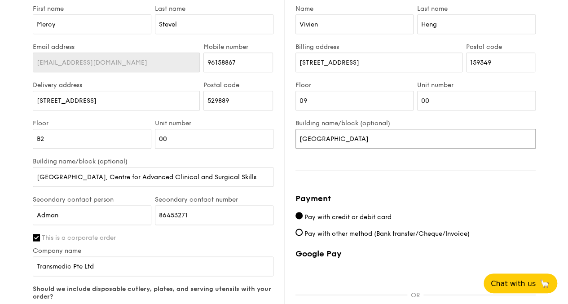
scroll to position [531, 0]
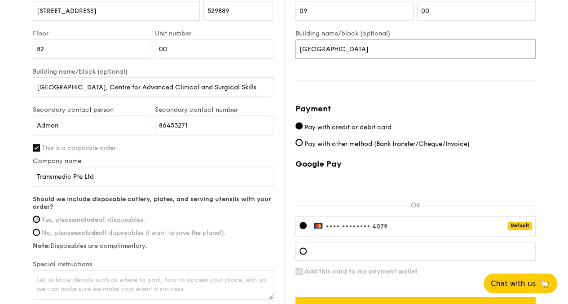
type input "[GEOGRAPHIC_DATA]"
click at [37, 223] on input "Yes, please include all disposables." at bounding box center [36, 219] width 7 height 7
radio input "true"
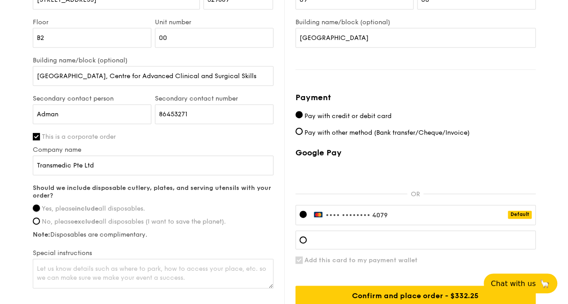
scroll to position [621, 0]
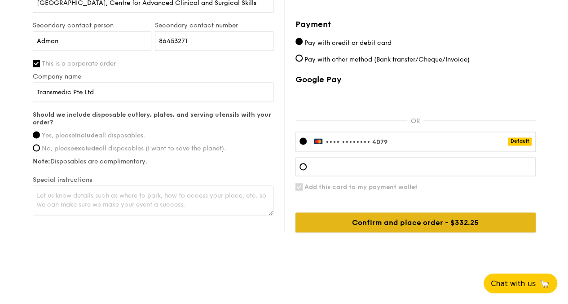
click at [372, 227] on input "Confirm and place order - $332.25" at bounding box center [415, 222] width 240 height 20
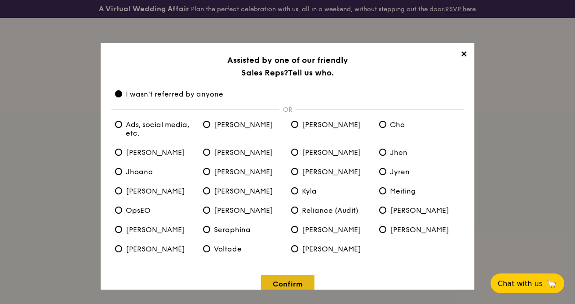
click at [276, 282] on link "Confirm" at bounding box center [287, 284] width 53 height 18
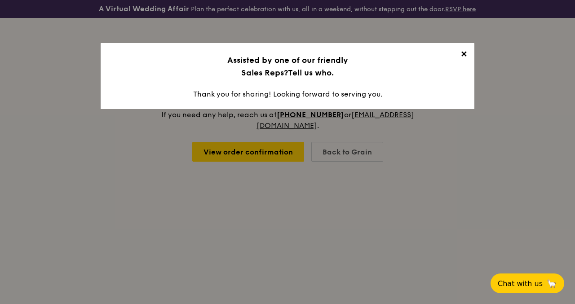
click at [461, 57] on span "✕" at bounding box center [463, 55] width 13 height 13
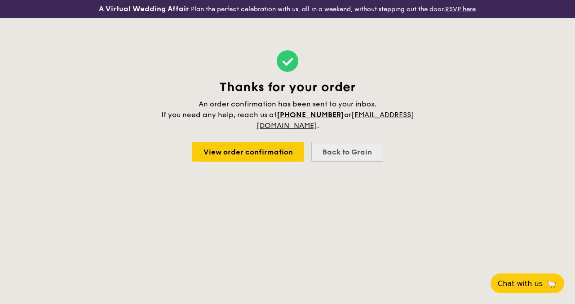
click at [356, 153] on div "Back to Grain" at bounding box center [347, 152] width 72 height 20
select select
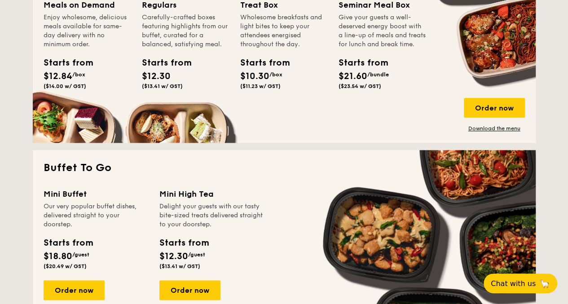
scroll to position [494, 0]
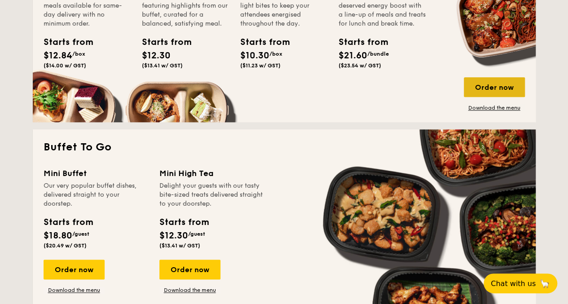
click at [513, 91] on div "Order now" at bounding box center [494, 87] width 61 height 20
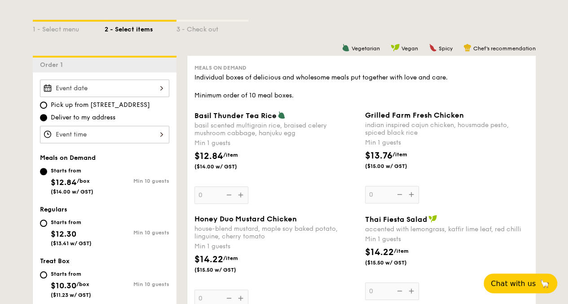
scroll to position [225, 0]
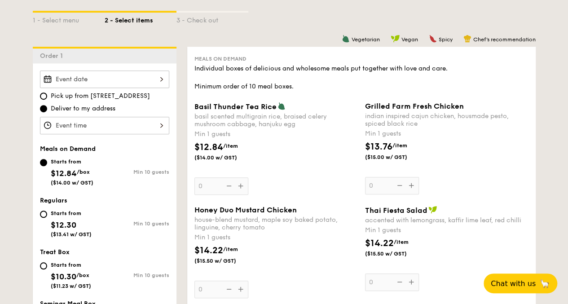
click at [103, 81] on div at bounding box center [104, 79] width 129 height 18
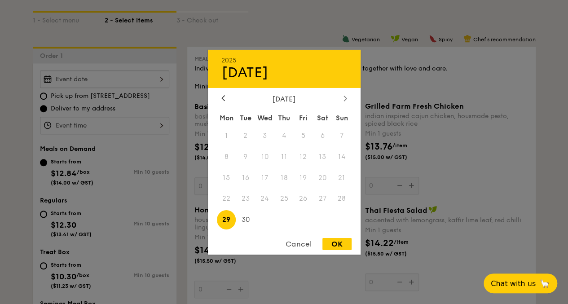
click at [343, 95] on icon at bounding box center [345, 98] width 4 height 6
click at [264, 155] on span "8" at bounding box center [264, 156] width 19 height 19
drag, startPoint x: 338, startPoint y: 243, endPoint x: 282, endPoint y: 221, distance: 60.5
click at [338, 242] on div "OK" at bounding box center [336, 244] width 29 height 12
type input "[DATE]"
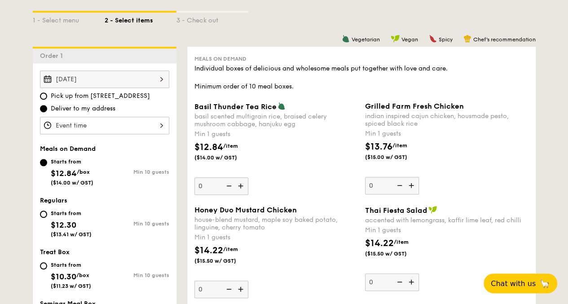
click at [66, 269] on div "Starts from" at bounding box center [71, 264] width 40 height 7
click at [47, 269] on input "Starts from $10.30 /box ($11.23 w/ GST) Min 10 guests" at bounding box center [43, 265] width 7 height 7
radio input "true"
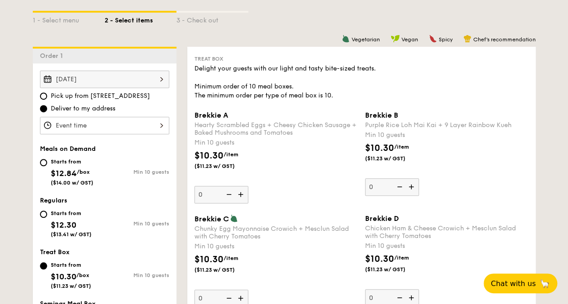
click at [114, 134] on div "12 1 2 3 4 5 6 7 8 9 10 11 00 15 30 45 am pm Cancel OK" at bounding box center [104, 126] width 129 height 18
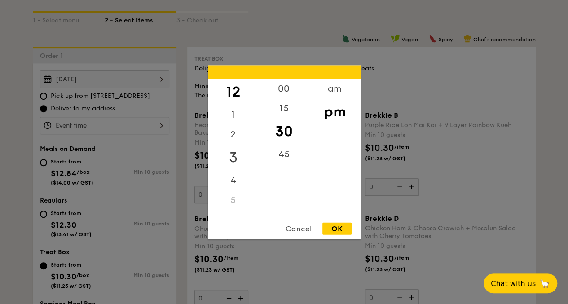
click at [235, 159] on div "3" at bounding box center [233, 157] width 51 height 26
click at [288, 81] on div "00" at bounding box center [284, 92] width 51 height 26
click at [336, 227] on div "OK" at bounding box center [336, 228] width 29 height 12
type input "3:00PM"
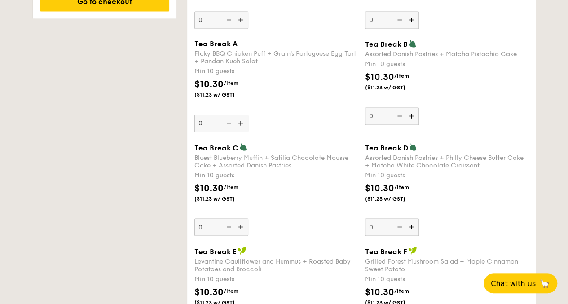
scroll to position [718, 0]
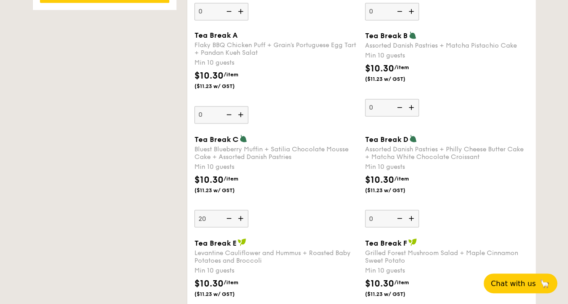
type input "20"
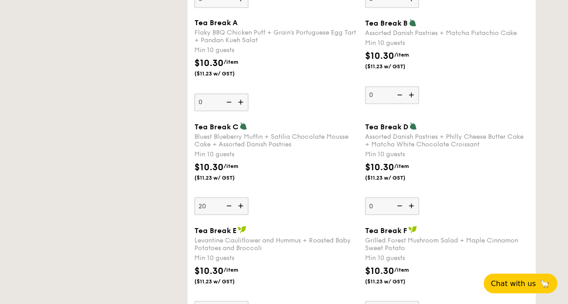
click at [300, 191] on div "$10.30 /item ($11.23 w/ GST)" at bounding box center [276, 175] width 171 height 31
click at [248, 197] on input "20" at bounding box center [221, 206] width 54 height 18
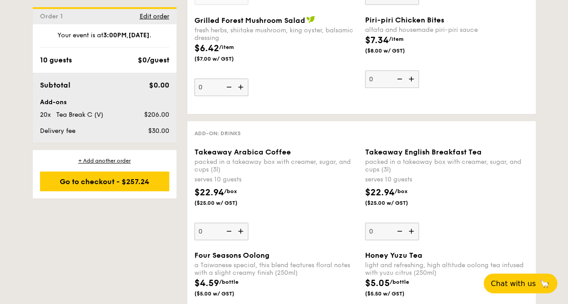
scroll to position [1449, 0]
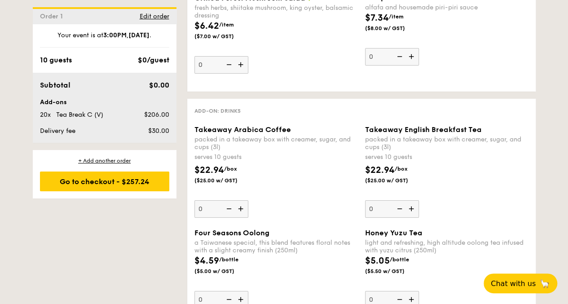
drag, startPoint x: 242, startPoint y: 211, endPoint x: 248, endPoint y: 211, distance: 5.9
click at [242, 211] on img at bounding box center [241, 208] width 13 height 17
click at [242, 211] on input "0" at bounding box center [221, 209] width 54 height 18
type input "1"
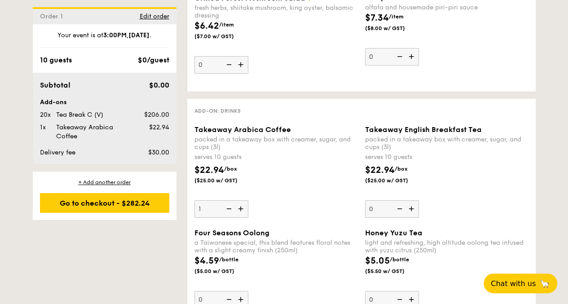
click at [414, 211] on img at bounding box center [411, 208] width 13 height 17
click at [414, 211] on input "0" at bounding box center [392, 209] width 54 height 18
type input "1"
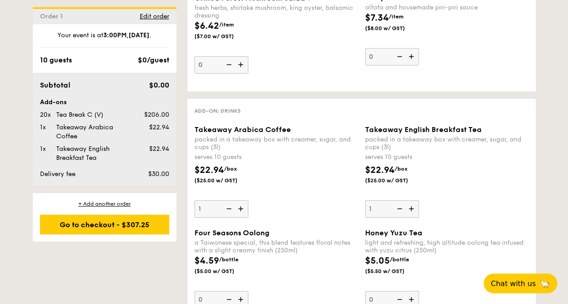
click at [491, 204] on div "Takeaway English Breakfast Tea packed in a takeaway box with [PERSON_NAME], sug…" at bounding box center [446, 171] width 163 height 92
click at [419, 204] on input "1" at bounding box center [392, 209] width 54 height 18
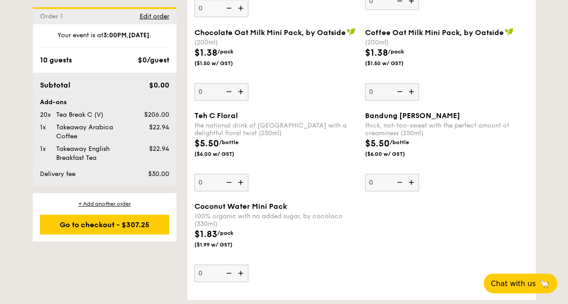
scroll to position [1995, 0]
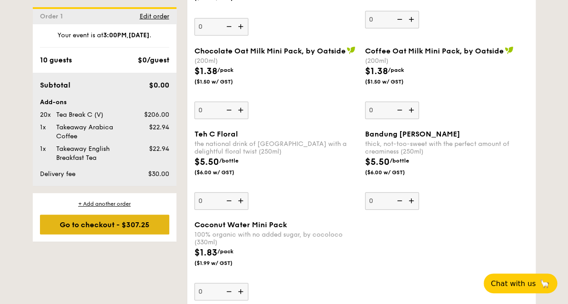
click at [92, 225] on div "Go to checkout - $307.25" at bounding box center [104, 225] width 129 height 20
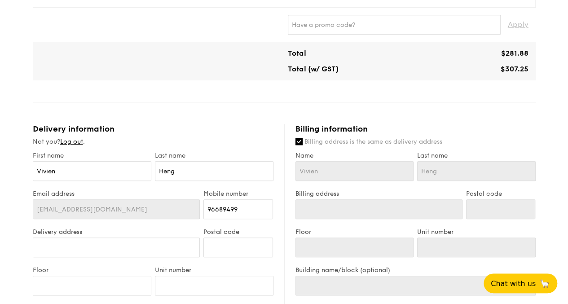
scroll to position [314, 0]
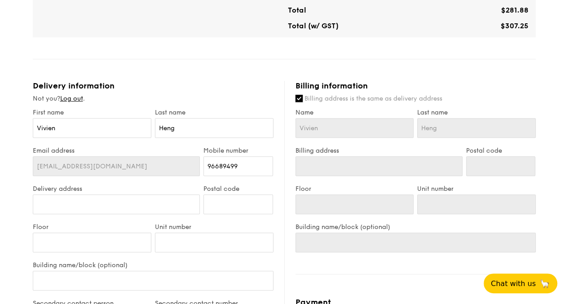
click at [296, 102] on input "Billing address is the same as delivery address" at bounding box center [298, 98] width 7 height 7
checkbox input "false"
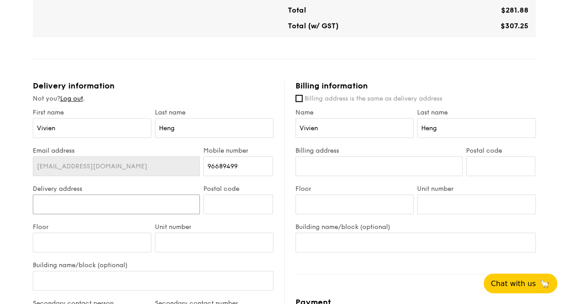
click at [105, 214] on input "Delivery address" at bounding box center [116, 204] width 167 height 20
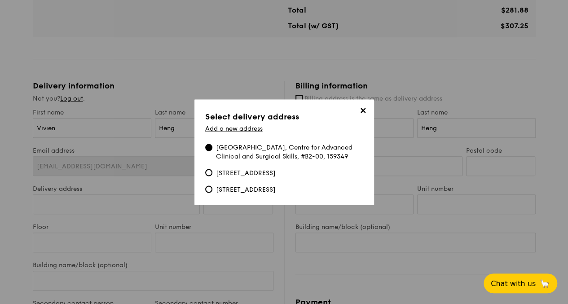
click at [233, 152] on div "[GEOGRAPHIC_DATA], Centre for Advanced Clinical and Surgical Skills, #B2-00, 15…" at bounding box center [289, 152] width 147 height 18
click at [212, 151] on input "[GEOGRAPHIC_DATA], Centre for Advanced Clinical and Surgical Skills, #B2-00, 15…" at bounding box center [208, 147] width 7 height 7
type input "[STREET_ADDRESS]"
type input "159349"
type input "B2"
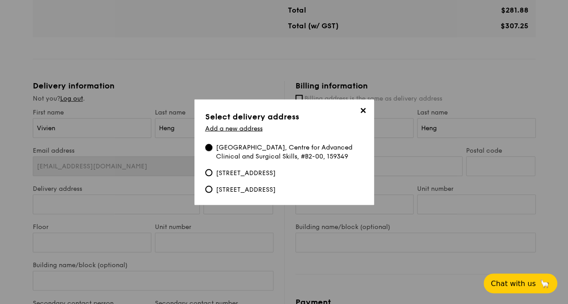
type input "00"
type input "[GEOGRAPHIC_DATA], Centre for Advanced Clinical and Surgical Skills"
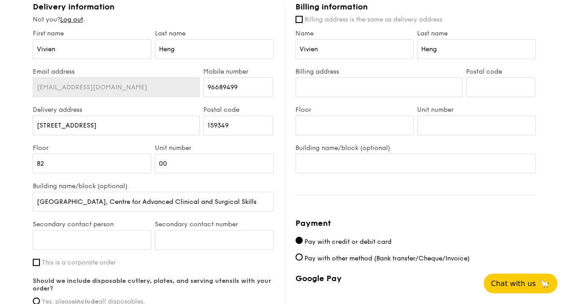
scroll to position [404, 0]
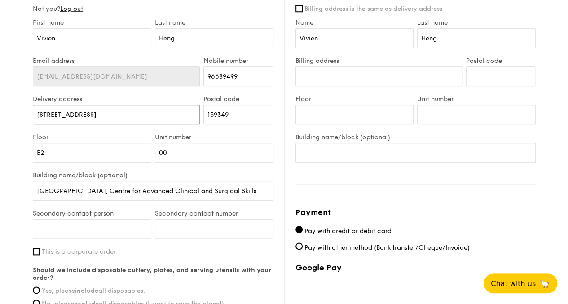
drag, startPoint x: 101, startPoint y: 116, endPoint x: 0, endPoint y: 127, distance: 101.6
click at [0, 121] on div "1 - Select menu 2 - Select items 3 - Check out Treat Box Serving time: [DATE] 3…" at bounding box center [284, 35] width 568 height 842
type input "[STREET_ADDRESS]"
type input "529889"
click at [100, 234] on input "Secondary contact person" at bounding box center [92, 229] width 119 height 20
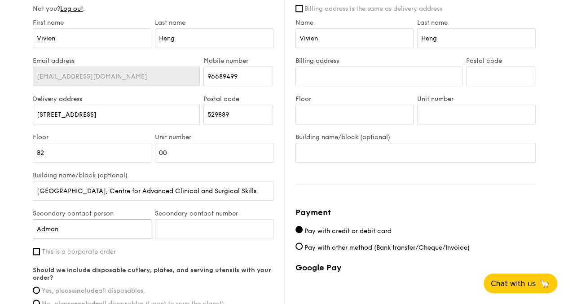
type input "Adman"
type input "86453271"
click at [65, 255] on span "This is a corporate order" at bounding box center [79, 252] width 74 height 8
click at [40, 255] on input "This is a corporate order" at bounding box center [36, 251] width 7 height 7
checkbox input "true"
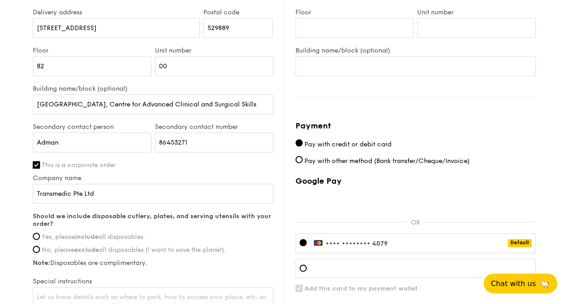
scroll to position [494, 0]
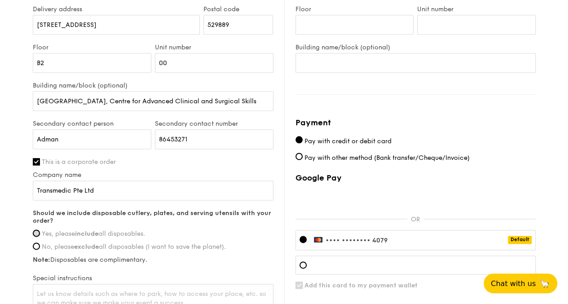
click at [39, 237] on input "Yes, please include all disposables." at bounding box center [36, 232] width 7 height 7
radio input "true"
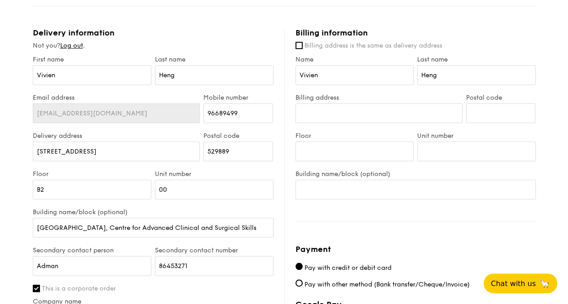
scroll to position [359, 0]
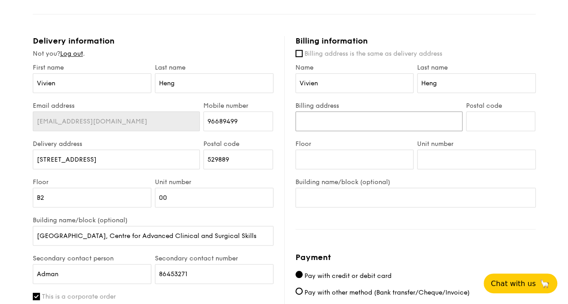
click at [329, 128] on input "Billing address" at bounding box center [378, 121] width 167 height 20
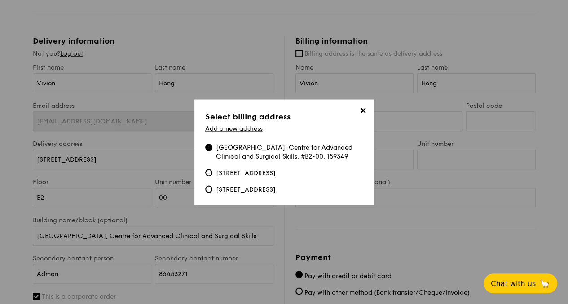
click at [257, 192] on div "[STREET_ADDRESS]" at bounding box center [246, 189] width 60 height 9
click at [212, 192] on input "[STREET_ADDRESS]" at bounding box center [208, 188] width 7 height 7
type input "[STREET_ADDRESS]"
type input "159349"
type input "09"
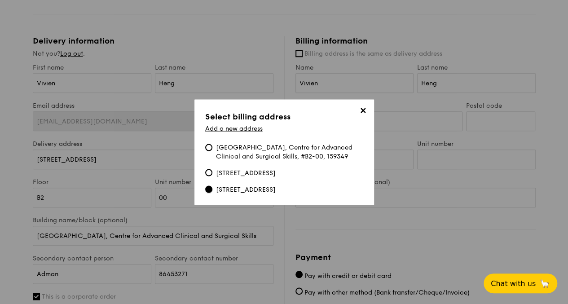
type input "00"
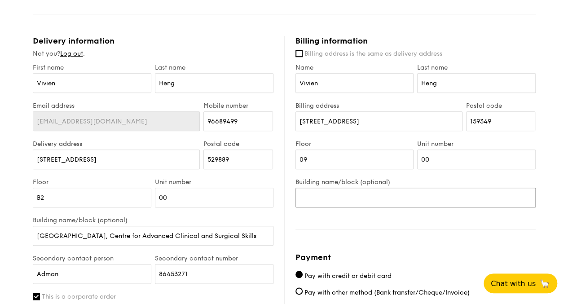
click at [395, 207] on input "Building name/block (optional)" at bounding box center [415, 198] width 240 height 20
click at [348, 207] on input "Building name/block (optional)" at bounding box center [415, 198] width 240 height 20
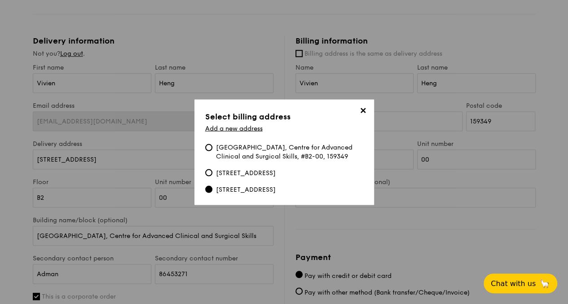
click at [290, 189] on div "[GEOGRAPHIC_DATA], Centre for Advanced Clinical and Surgical Skills, #B2-00, 15…" at bounding box center [284, 168] width 158 height 51
click at [276, 193] on div "[STREET_ADDRESS]" at bounding box center [246, 189] width 60 height 9
click at [212, 193] on input "[STREET_ADDRESS]" at bounding box center [208, 188] width 7 height 7
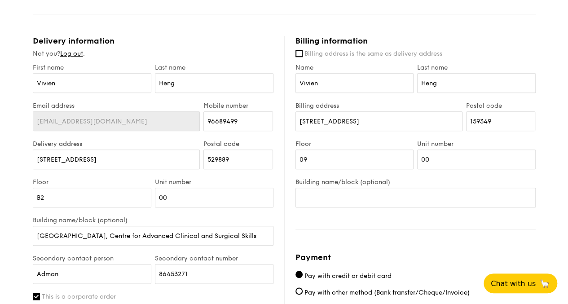
click at [555, 210] on div "1 - Select menu 2 - Select items 3 - Check out Treat Box Serving time: [DATE] 3…" at bounding box center [284, 80] width 568 height 842
drag, startPoint x: 102, startPoint y: 86, endPoint x: 2, endPoint y: 88, distance: 100.2
click at [2, 88] on div "1 - Select menu 2 - Select items 3 - Check out Treat Box Serving time: [DATE] 3…" at bounding box center [284, 80] width 568 height 842
type input "N"
type input "Mercy"
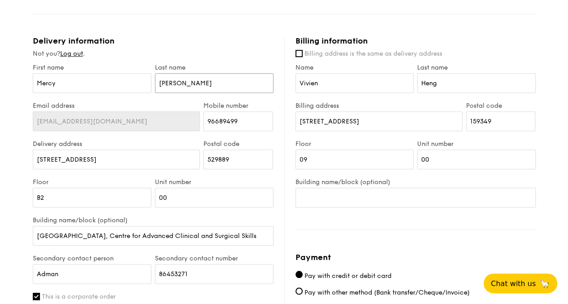
type input "[PERSON_NAME]"
paste input "6596158867"
click at [217, 130] on input "6596158867" at bounding box center [238, 121] width 70 height 20
click at [193, 129] on div "Email address [EMAIL_ADDRESS][DOMAIN_NAME] Mobile number 6596158867" at bounding box center [153, 121] width 244 height 38
type input "96158867"
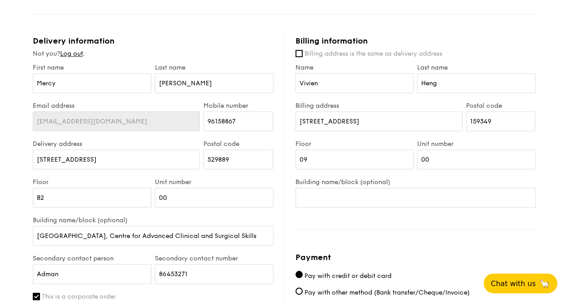
click at [7, 151] on div "1 - Select menu 2 - Select items 3 - Check out Treat Box Serving time: [DATE] 3…" at bounding box center [284, 80] width 568 height 842
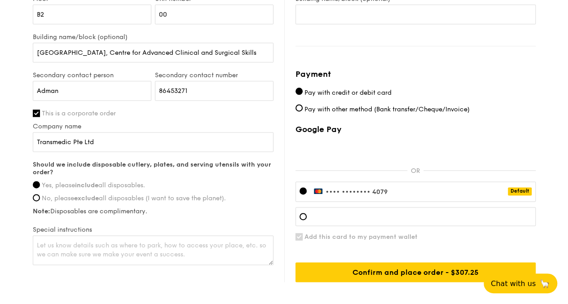
scroll to position [598, 0]
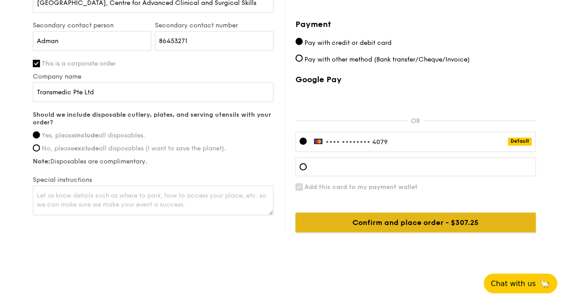
click at [411, 226] on input "Confirm and place order - $307.25" at bounding box center [415, 222] width 240 height 20
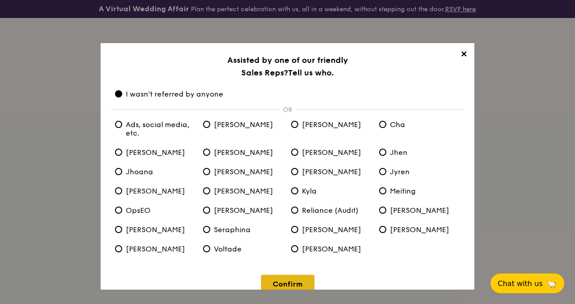
click at [290, 279] on link "Confirm" at bounding box center [287, 284] width 53 height 18
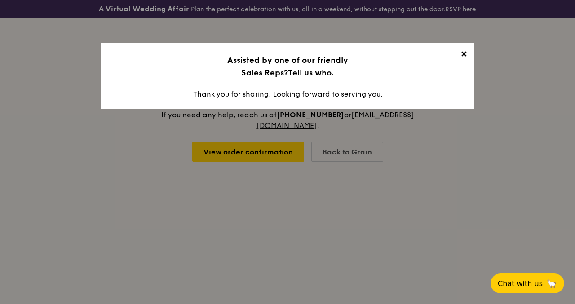
click at [462, 56] on span "✕" at bounding box center [463, 55] width 13 height 13
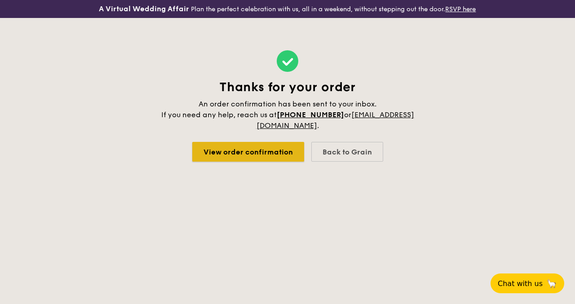
click at [286, 157] on link "View order confirmation" at bounding box center [248, 152] width 112 height 20
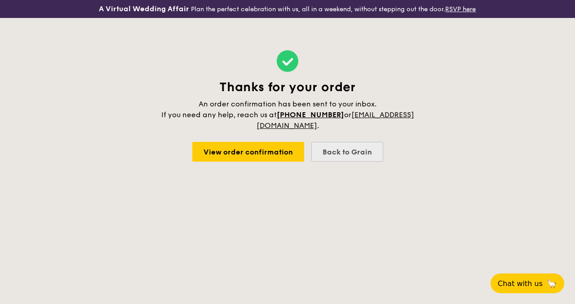
click at [353, 155] on div "Back to Grain" at bounding box center [347, 152] width 72 height 20
select select
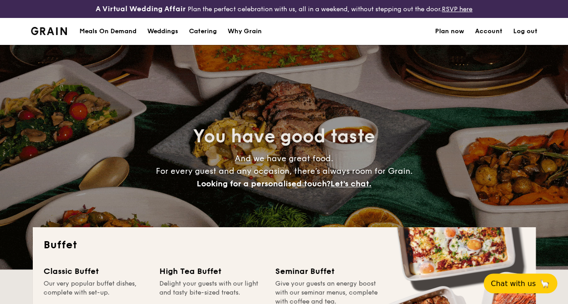
click at [497, 40] on link "Account" at bounding box center [488, 31] width 27 height 27
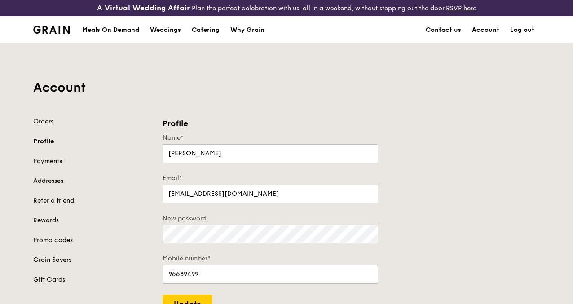
click at [54, 185] on link "Addresses" at bounding box center [92, 180] width 119 height 9
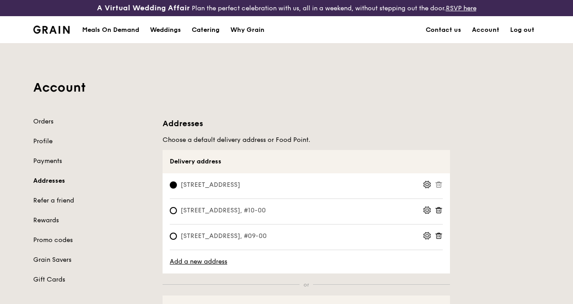
click at [425, 189] on icon at bounding box center [427, 185] width 8 height 8
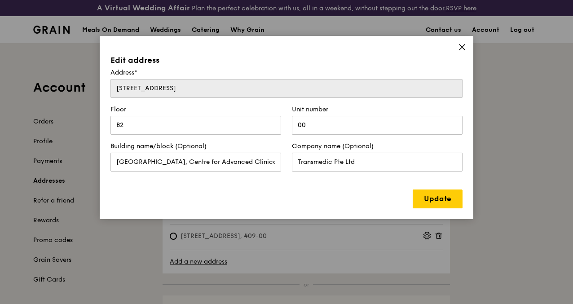
click at [458, 45] on div "Edit address Address* 5 Jalan Kilang Barat Floor B2 Unit number 00 Building nam…" at bounding box center [287, 127] width 374 height 183
click at [461, 48] on icon at bounding box center [461, 46] width 5 height 5
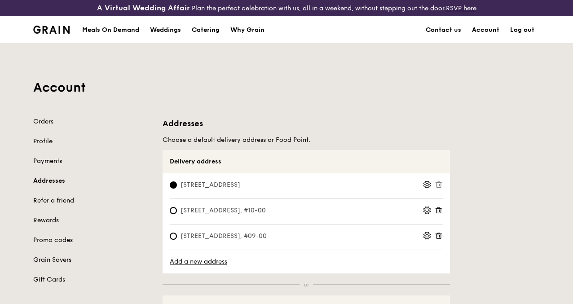
click at [441, 189] on icon at bounding box center [439, 185] width 8 height 8
click at [203, 241] on span "5 Jalan Kilang Barat, 159349, #09-00" at bounding box center [224, 236] width 108 height 9
click at [177, 240] on input "5 Jalan Kilang Barat, 159349, #09-00" at bounding box center [173, 236] width 7 height 7
radio input "true"
click at [172, 240] on input "5 Jalan Kilang Barat, 159349, #B2-00" at bounding box center [173, 236] width 7 height 7
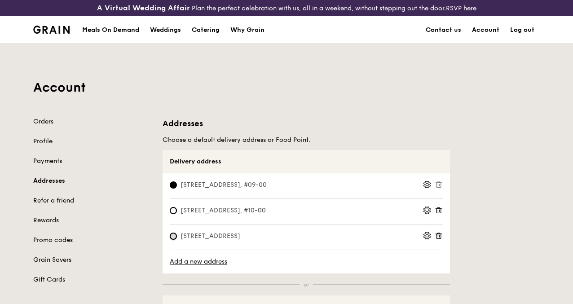
radio input "true"
click at [427, 240] on icon at bounding box center [427, 236] width 8 height 8
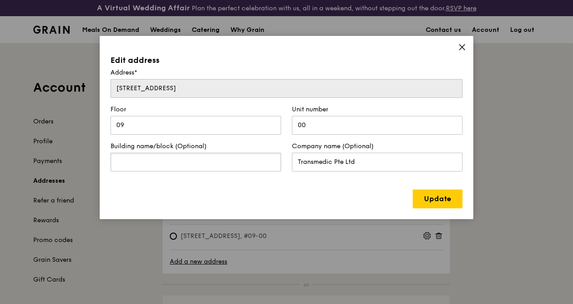
click at [182, 167] on input "text" at bounding box center [195, 162] width 171 height 19
type input "[GEOGRAPHIC_DATA]"
click at [426, 198] on link "Update" at bounding box center [438, 198] width 50 height 19
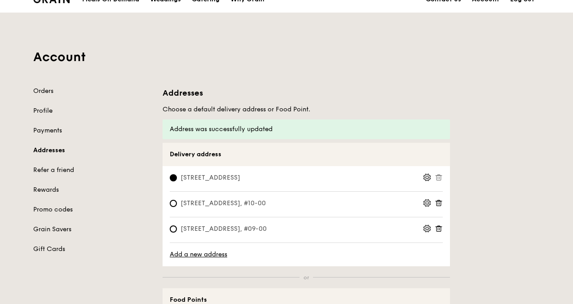
scroll to position [45, 0]
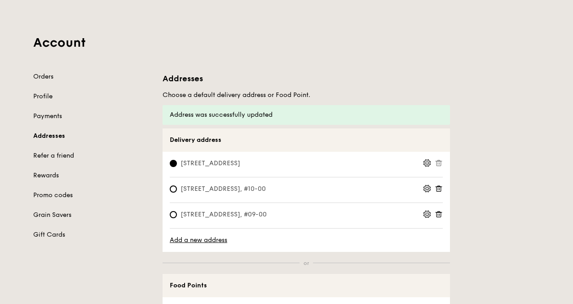
click at [428, 167] on icon at bounding box center [427, 163] width 8 height 8
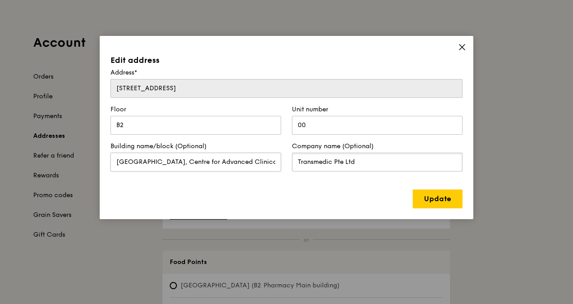
drag, startPoint x: 368, startPoint y: 165, endPoint x: 174, endPoint y: 164, distance: 193.5
click at [174, 164] on form "Address* 5 Jalan Kilang Barat Floor B2 Unit number 00 Building name/block (Opti…" at bounding box center [286, 123] width 363 height 110
type input "Changi General Hospital"
click at [450, 196] on link "Update" at bounding box center [438, 198] width 50 height 19
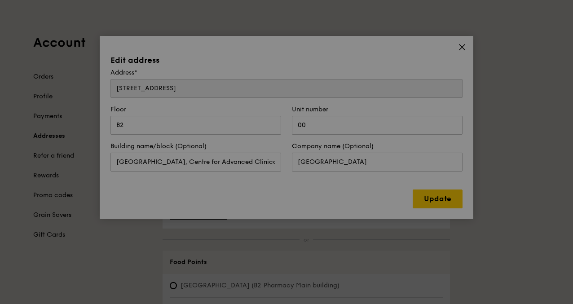
click at [265, 89] on div at bounding box center [286, 152] width 573 height 304
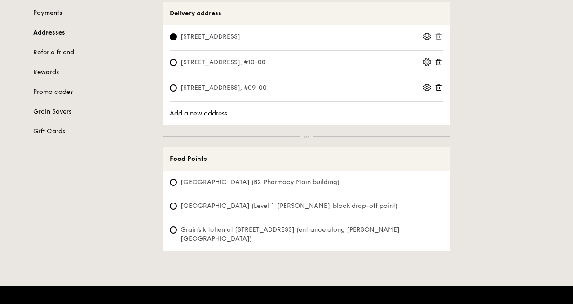
scroll to position [135, 0]
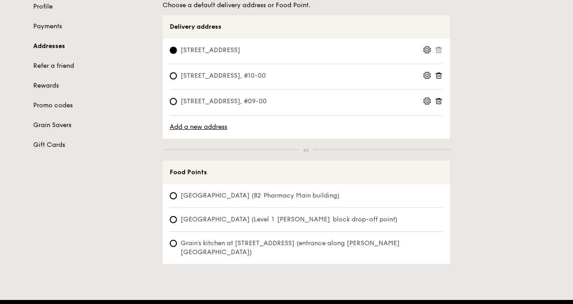
click at [438, 54] on icon at bounding box center [439, 50] width 8 height 8
click at [237, 80] on span "5 Lower Kent Ridge Road, 119074, #10-00" at bounding box center [223, 75] width 107 height 9
click at [177, 79] on input "5 Lower Kent Ridge Road, 119074, #10-00" at bounding box center [173, 75] width 7 height 7
radio input "true"
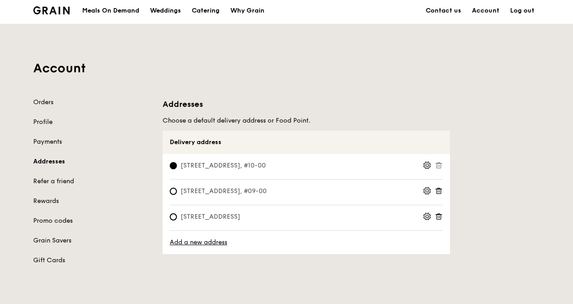
scroll to position [45, 0]
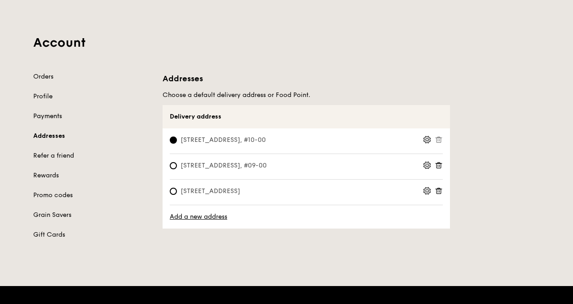
click at [52, 121] on link "Payments" at bounding box center [92, 116] width 119 height 9
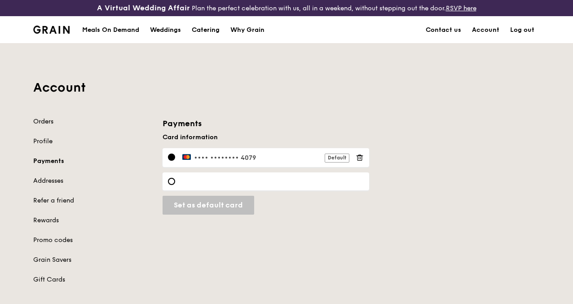
click at [40, 126] on link "Orders" at bounding box center [92, 121] width 119 height 9
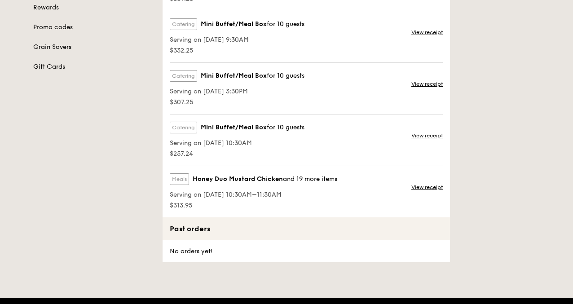
scroll to position [225, 0]
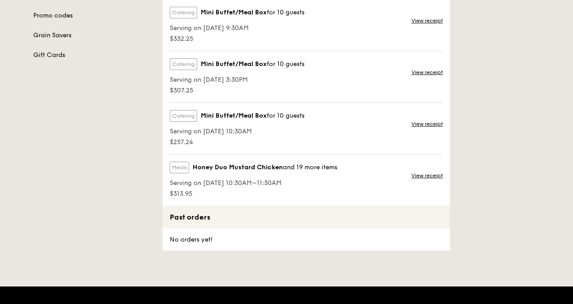
click at [503, 122] on div "Orders This is where you realise how much money you have not been spending on j…" at bounding box center [351, 72] width 388 height 358
